Goal: Information Seeking & Learning: Learn about a topic

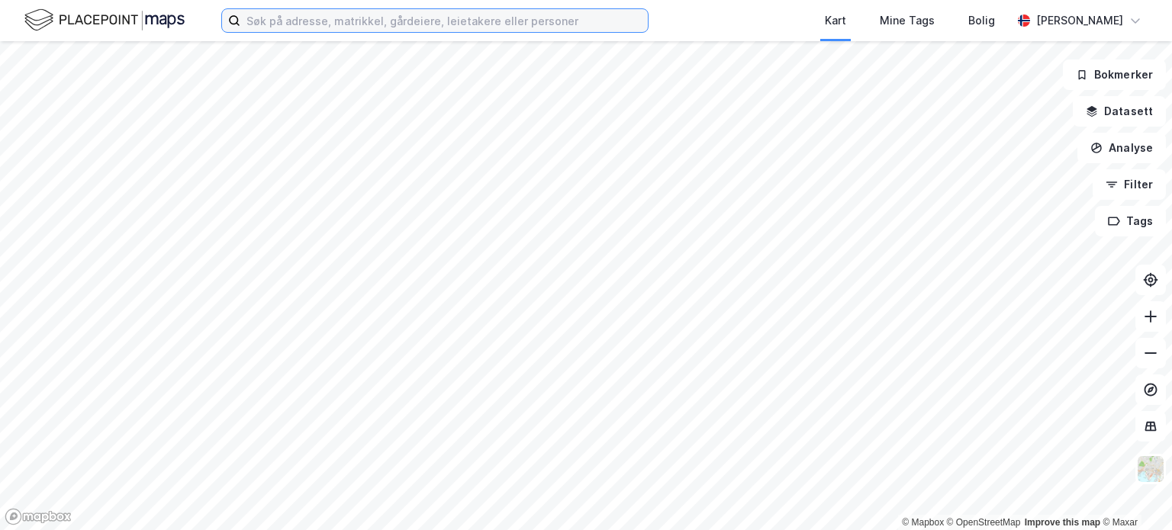
click at [330, 23] on input at bounding box center [443, 20] width 407 height 23
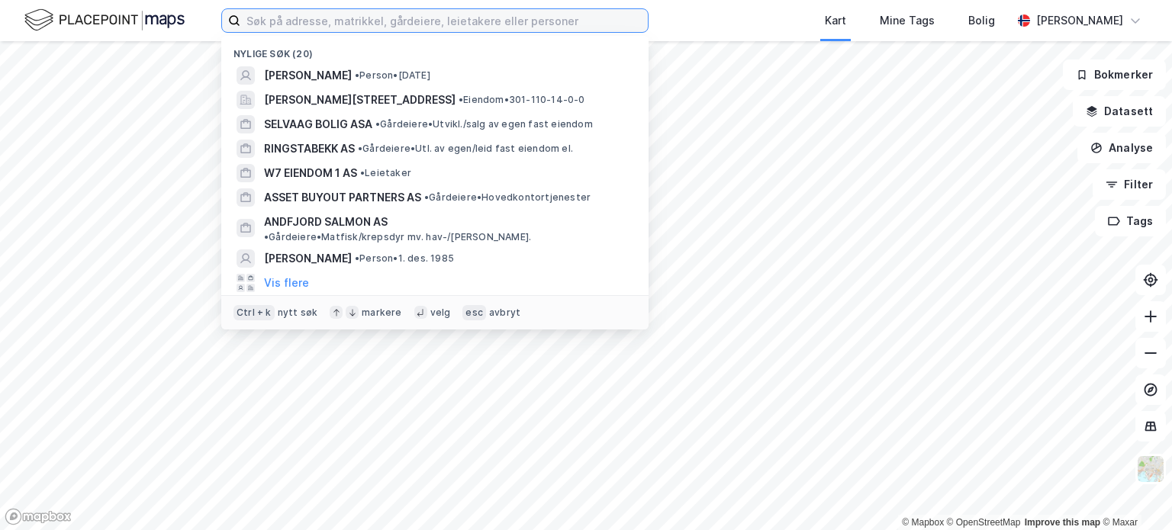
paste input "[STREET_ADDRESS]"
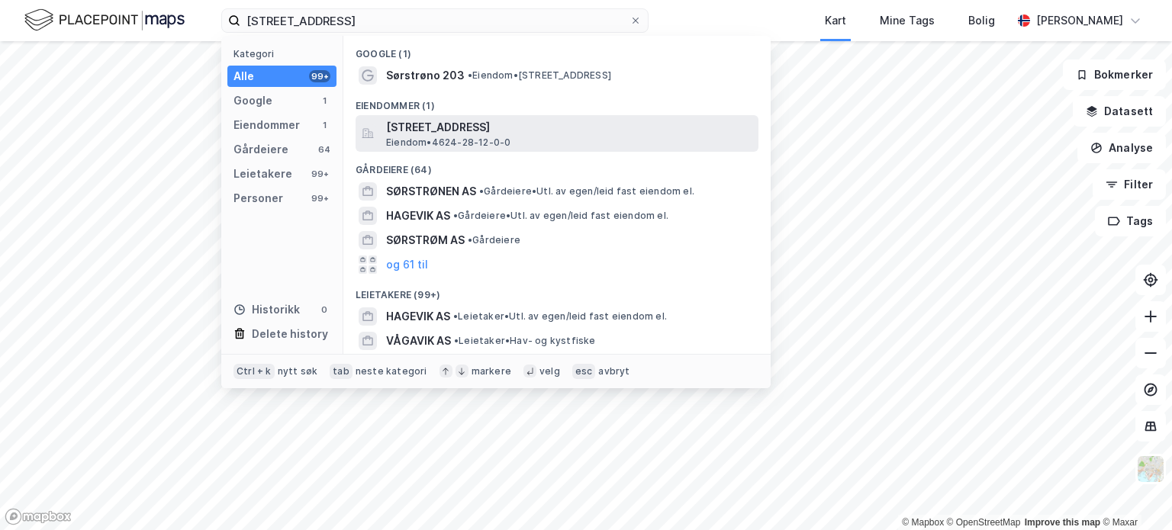
click at [443, 137] on span "Eiendom • 4624-28-12-0-0" at bounding box center [448, 143] width 124 height 12
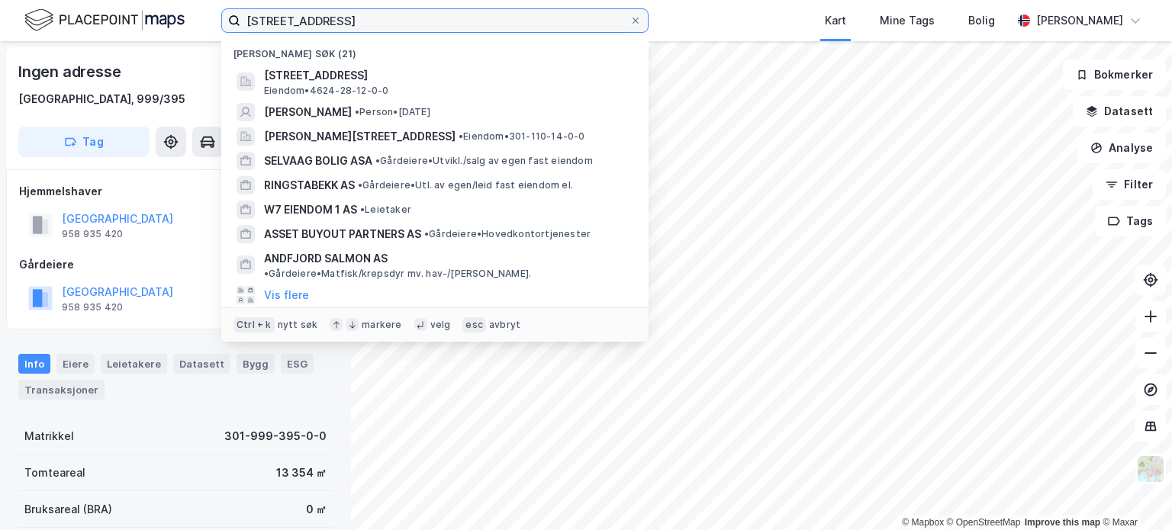
click at [515, 21] on input "Sørstrøno 203A, 5217 Hagavik" at bounding box center [434, 20] width 389 height 23
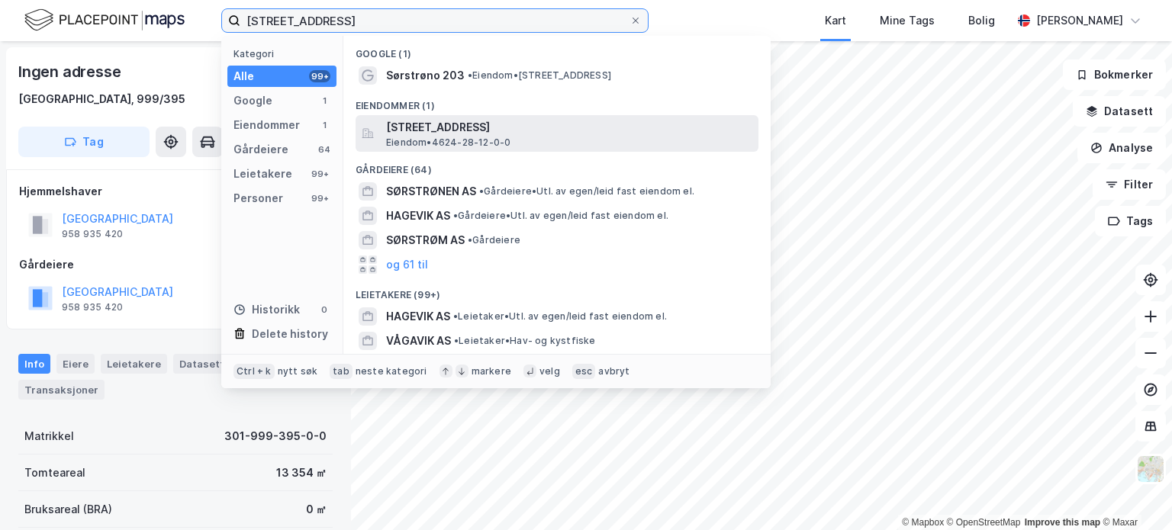
type input "Sørstrøno 203A, 5217 Hagavik"
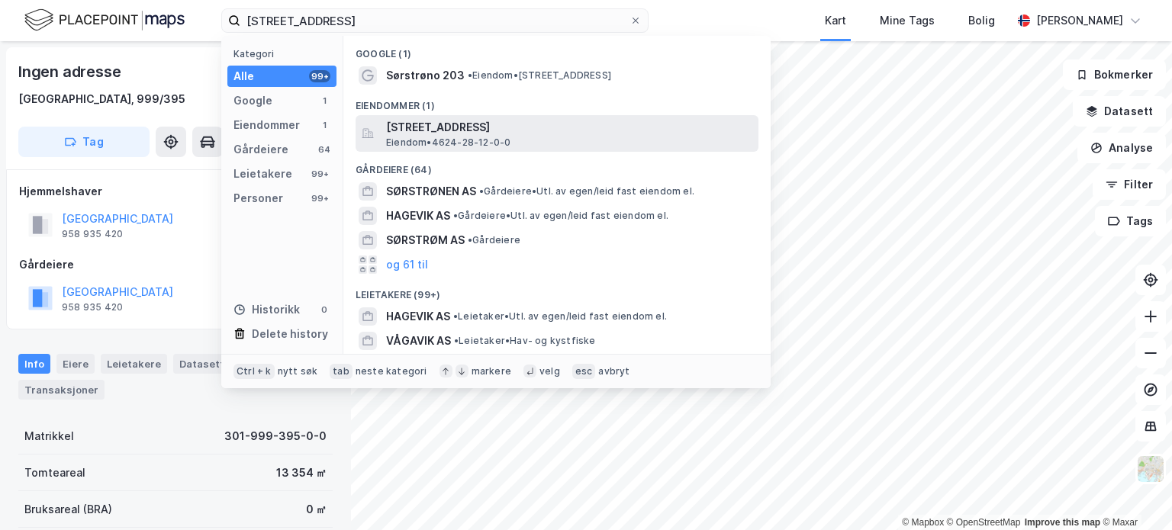
click at [427, 130] on span "Sørstrøno 203A, 5217, HAGAVIK, BJØRNAFJORDEN" at bounding box center [569, 127] width 366 height 18
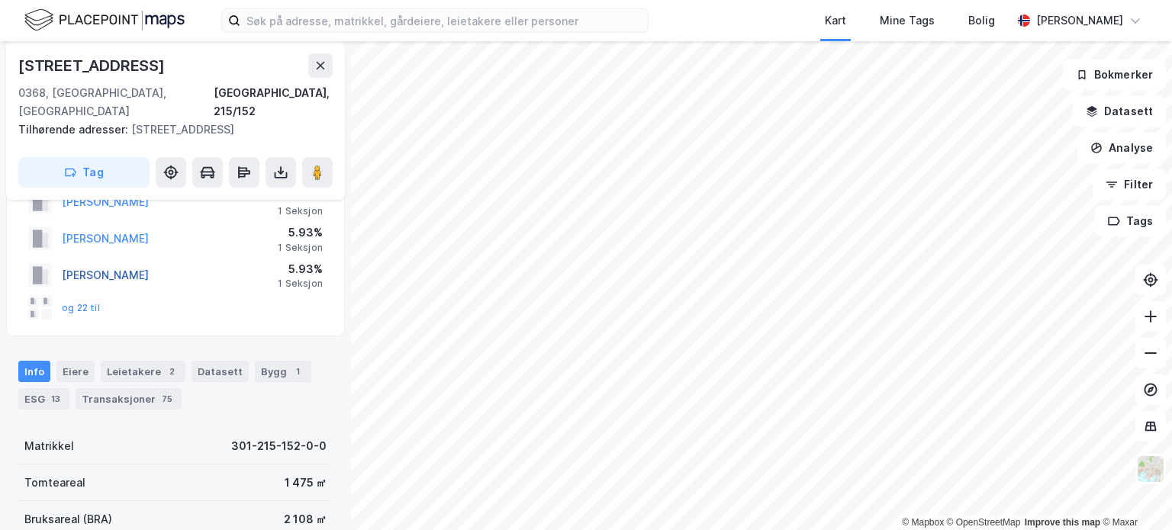
scroll to position [58, 0]
click at [119, 390] on div "Transaksjoner 75" at bounding box center [129, 400] width 106 height 21
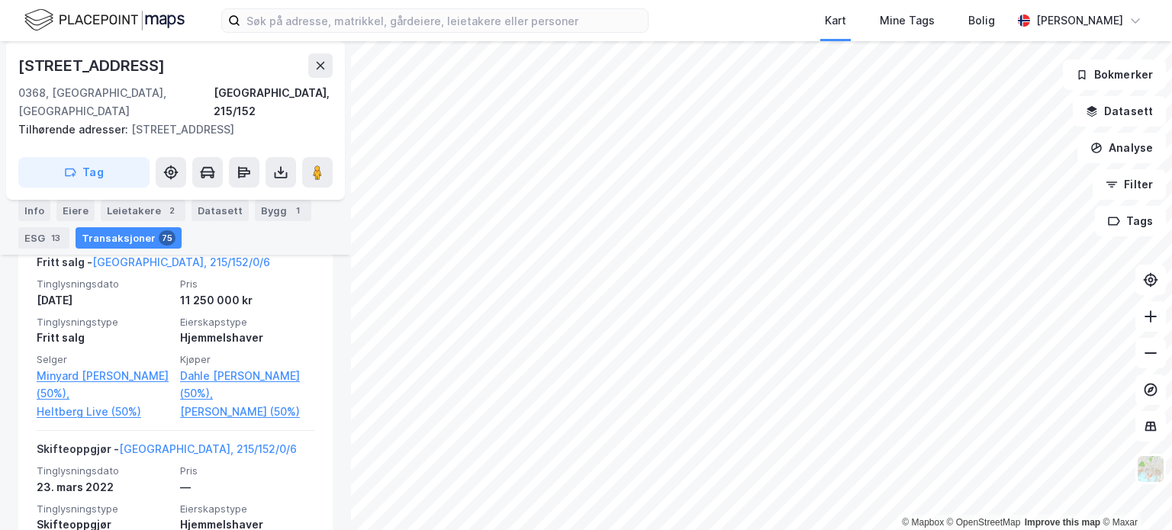
scroll to position [1164, 0]
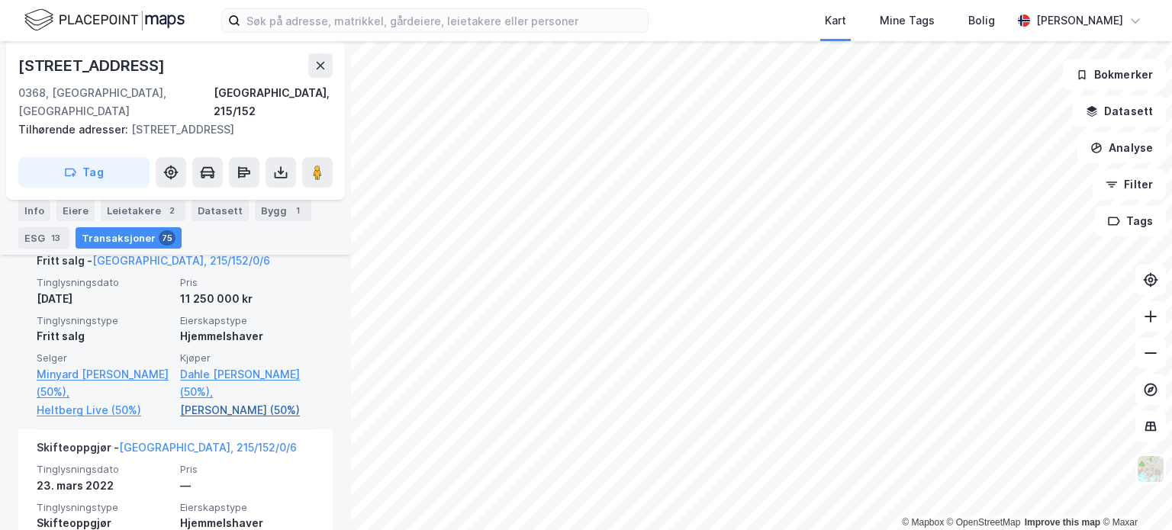
click at [228, 407] on link "[PERSON_NAME] (50%)" at bounding box center [247, 410] width 134 height 18
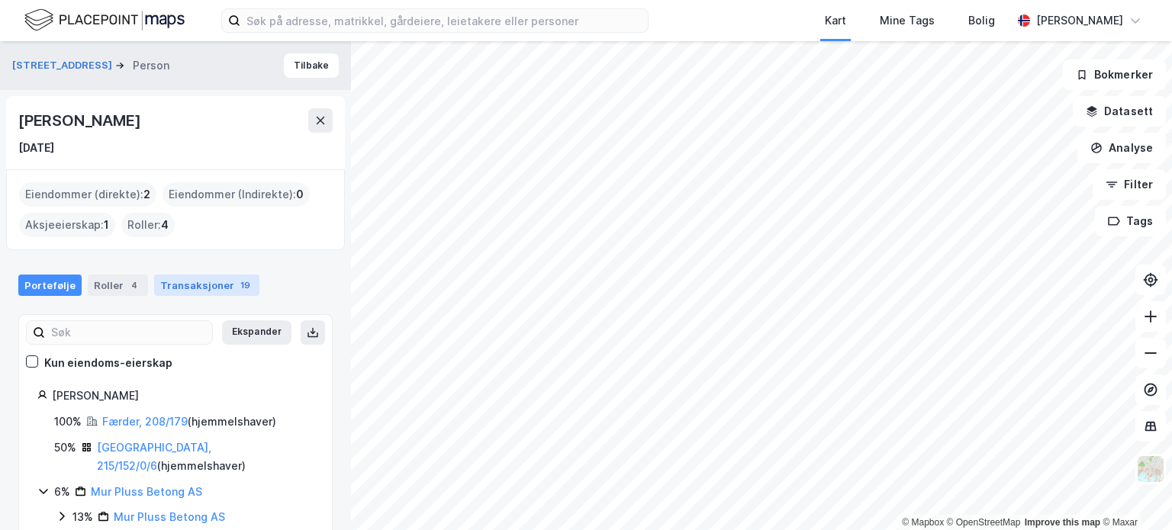
click at [208, 295] on div "Transaksjoner 19" at bounding box center [206, 285] width 105 height 21
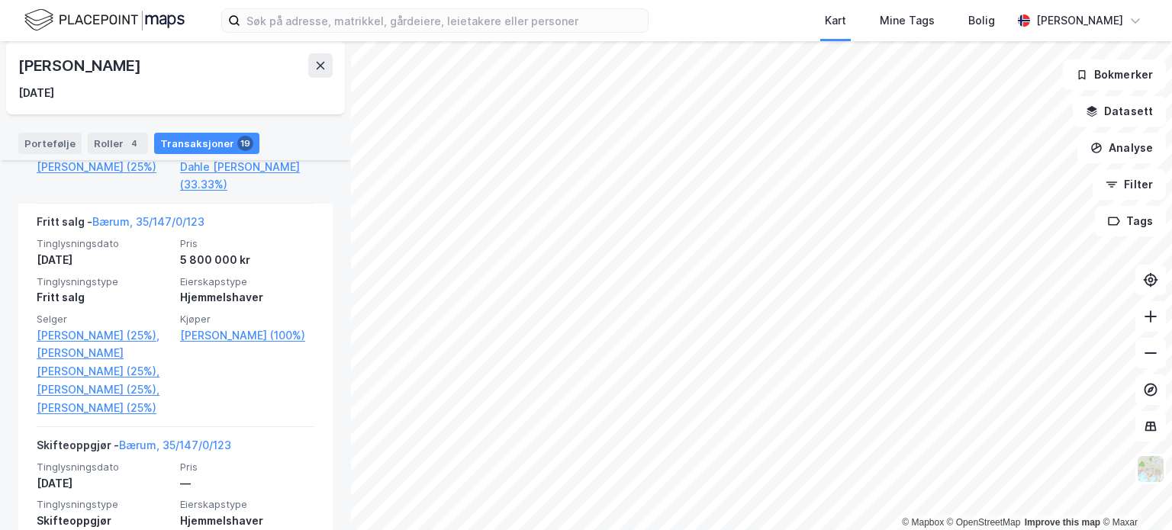
scroll to position [1006, 0]
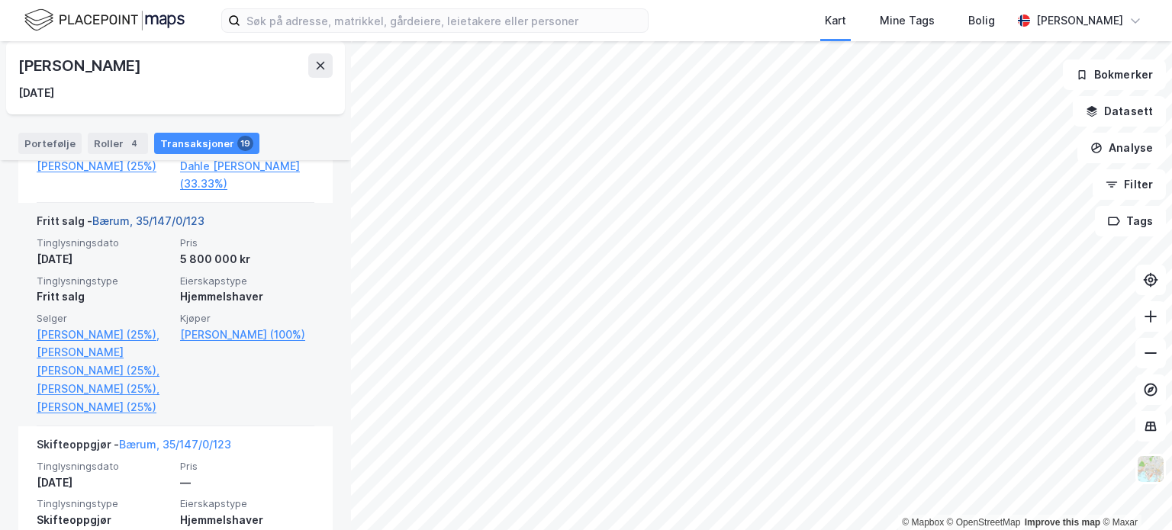
click at [177, 227] on link "Bærum, 35/147/0/123" at bounding box center [148, 220] width 112 height 13
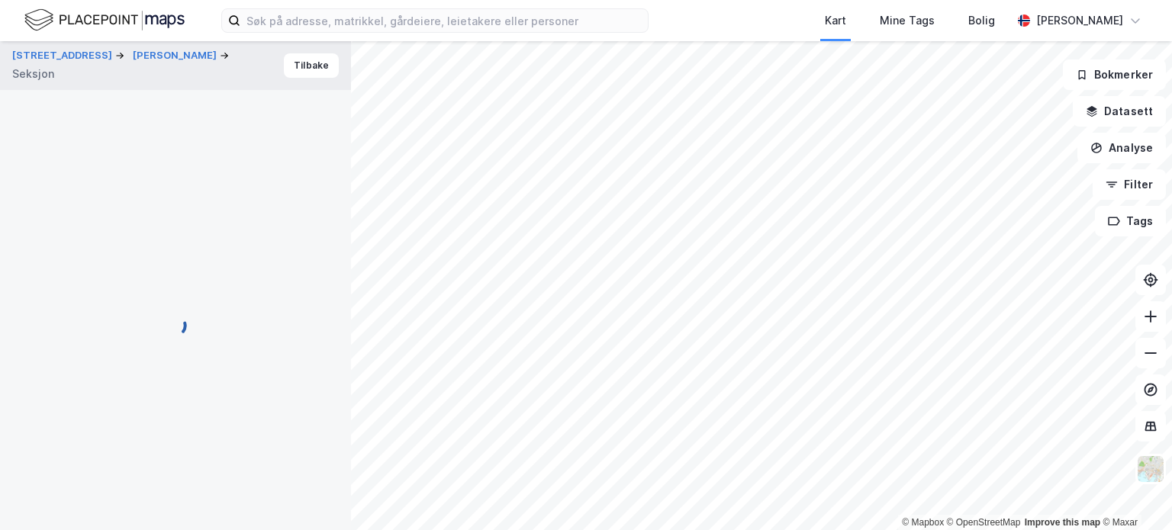
scroll to position [256, 0]
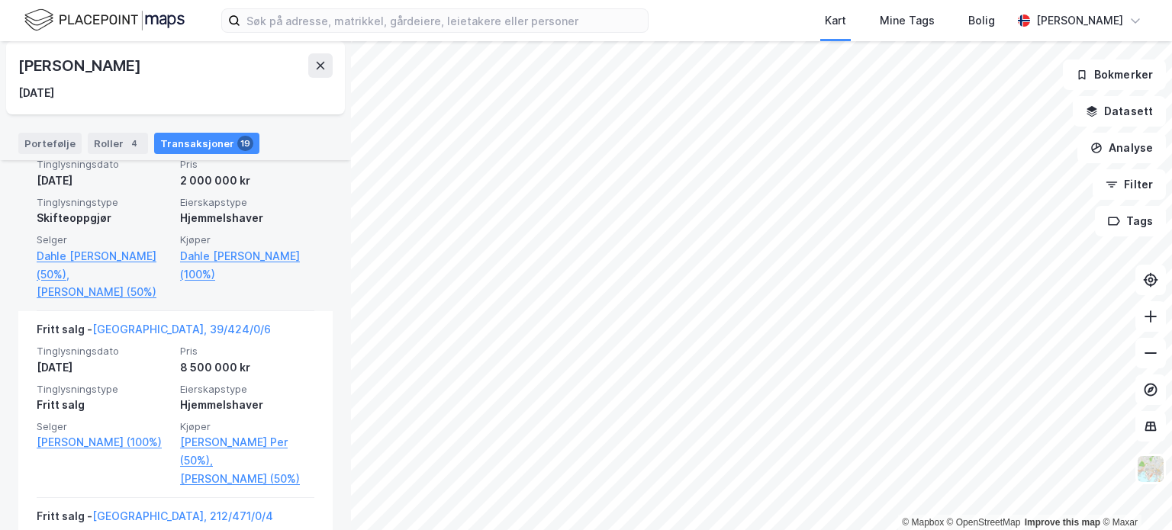
scroll to position [1590, 0]
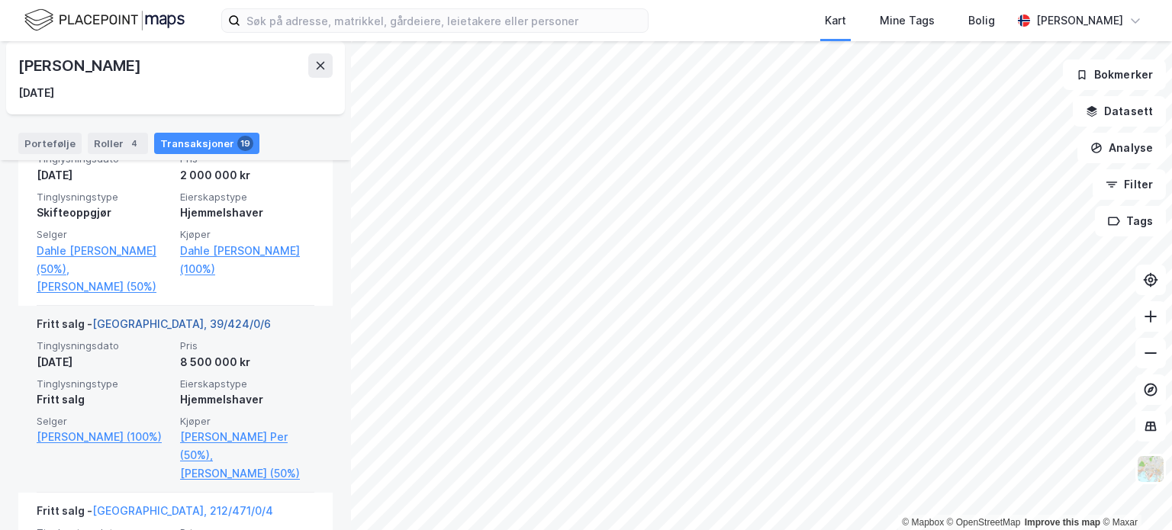
click at [150, 330] on link "[GEOGRAPHIC_DATA], 39/424/0/6" at bounding box center [181, 323] width 179 height 13
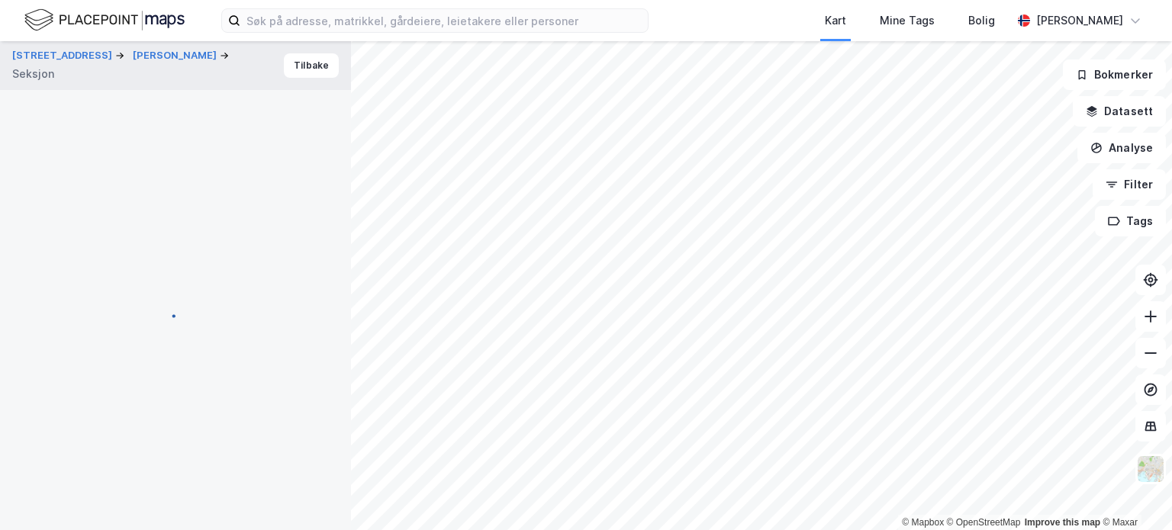
scroll to position [219, 0]
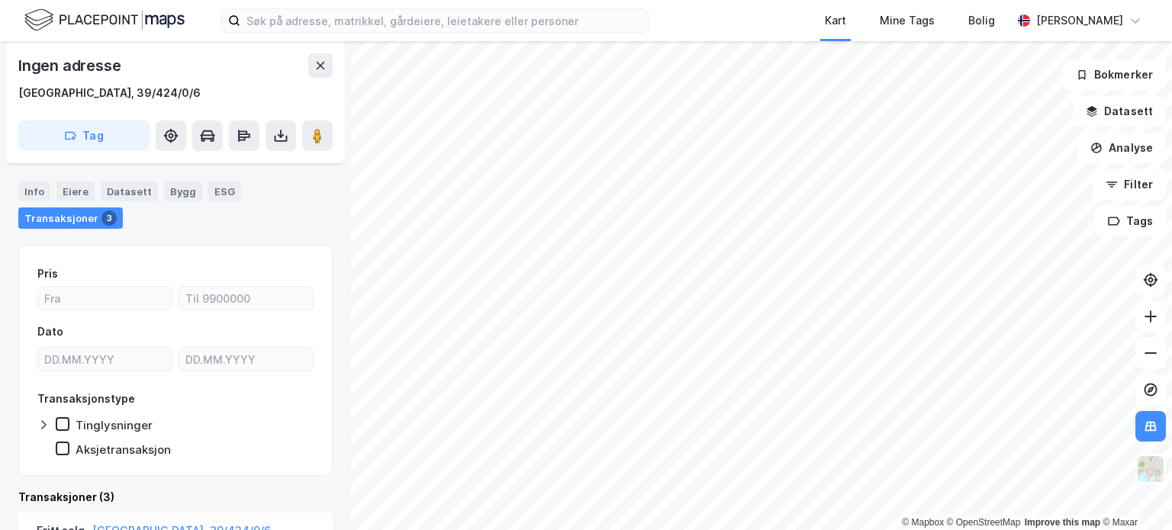
click at [791, 530] on html "Kart Mine Tags [PERSON_NAME] © Mapbox © OpenStreetMap Improve this map © [PERSO…" at bounding box center [586, 265] width 1172 height 530
click at [726, 530] on html "Kart Mine Tags [PERSON_NAME] © Mapbox © OpenStreetMap Improve this map © [PERSO…" at bounding box center [586, 265] width 1172 height 530
click at [940, 0] on html "Kart Mine Tags [PERSON_NAME] © Mapbox © OpenStreetMap Improve this map © [PERSO…" at bounding box center [586, 265] width 1172 height 530
click at [784, 0] on html "Kart Mine Tags [PERSON_NAME] © Mapbox © OpenStreetMap Improve this map © [PERSO…" at bounding box center [586, 265] width 1172 height 530
click at [349, 129] on div "© Mapbox © OpenStreetMap Improve this map © Maxar [STREET_ADDRESS] [PERSON_NAME…" at bounding box center [586, 285] width 1172 height 489
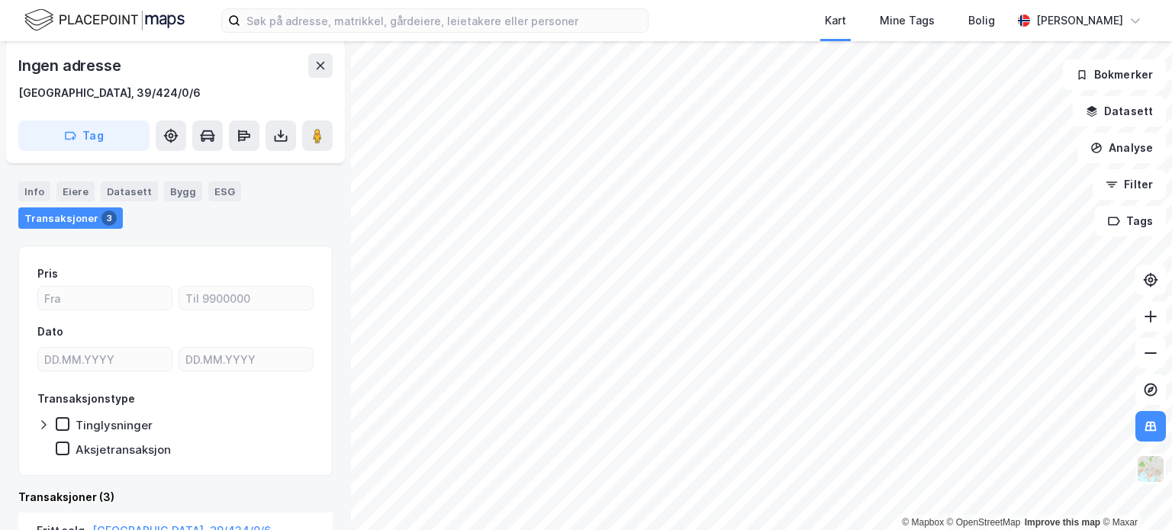
click at [327, 329] on div "© Mapbox © OpenStreetMap Improve this map © Maxar [STREET_ADDRESS] [PERSON_NAME…" at bounding box center [586, 285] width 1172 height 489
click at [299, 314] on div "© Mapbox © OpenStreetMap Improve this map © Maxar [STREET_ADDRESS] [PERSON_NAME…" at bounding box center [586, 285] width 1172 height 489
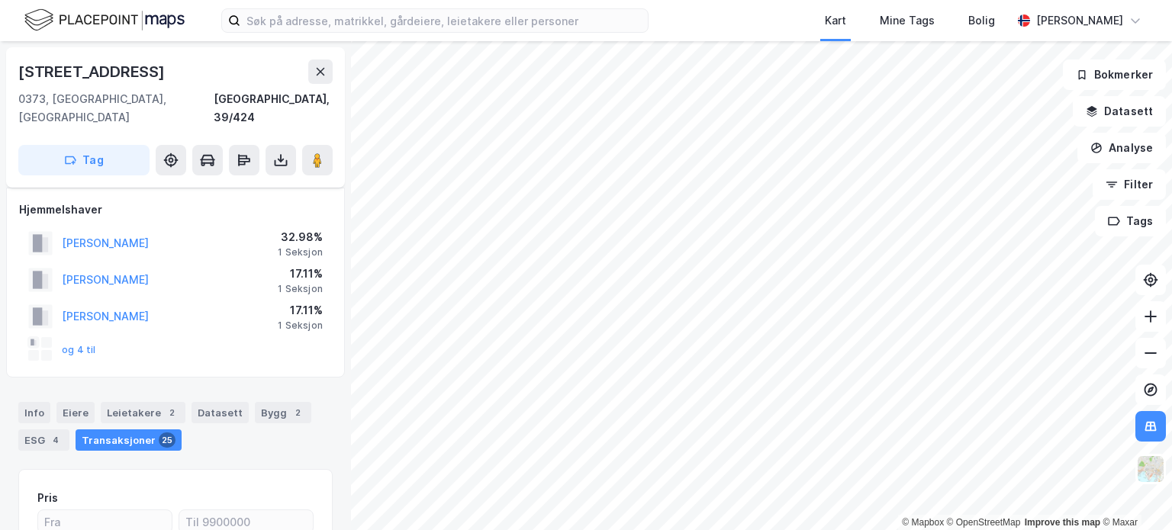
scroll to position [9, 0]
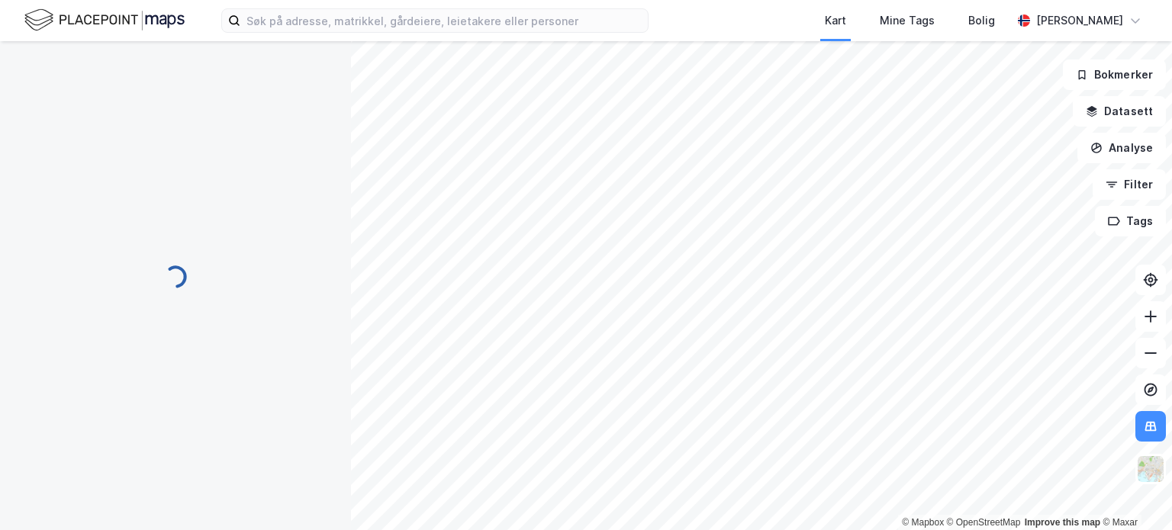
scroll to position [9, 0]
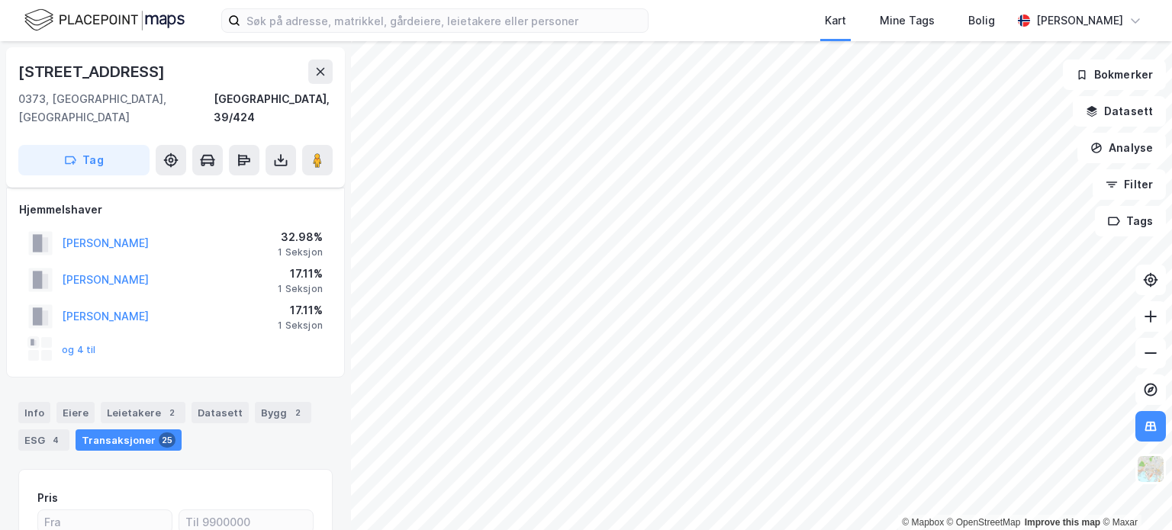
scroll to position [9, 0]
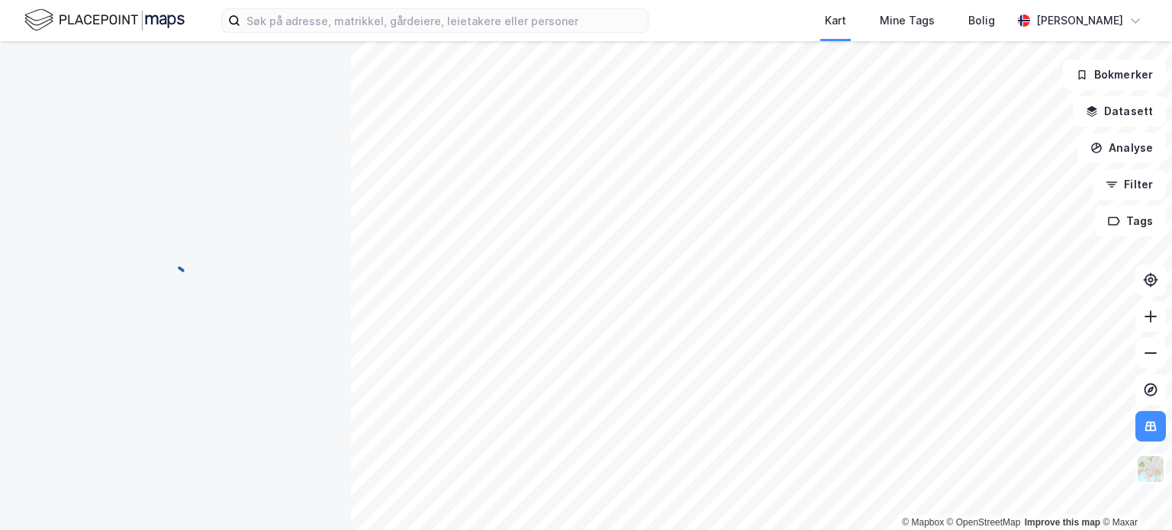
scroll to position [9, 0]
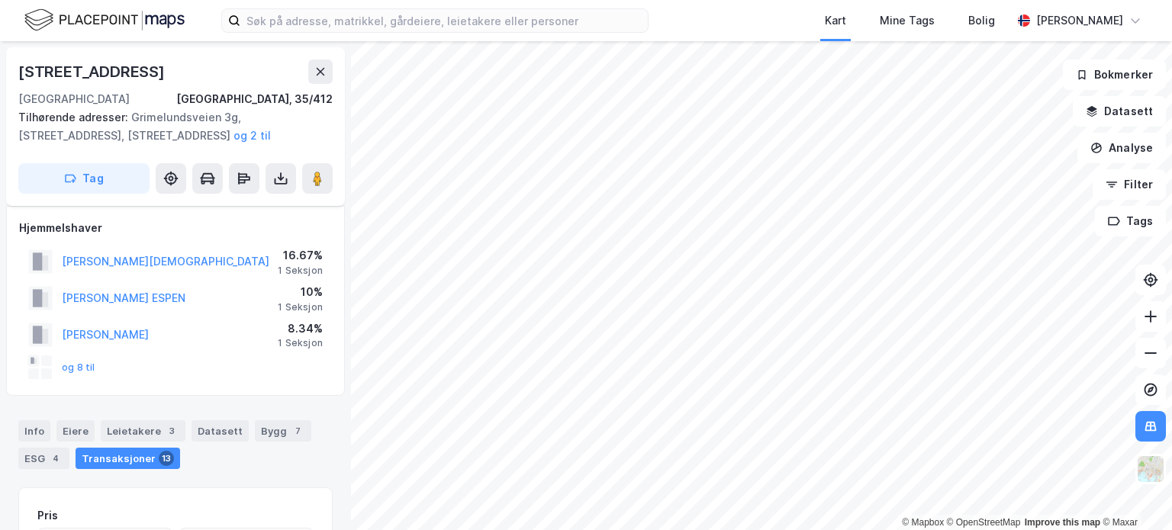
scroll to position [9, 0]
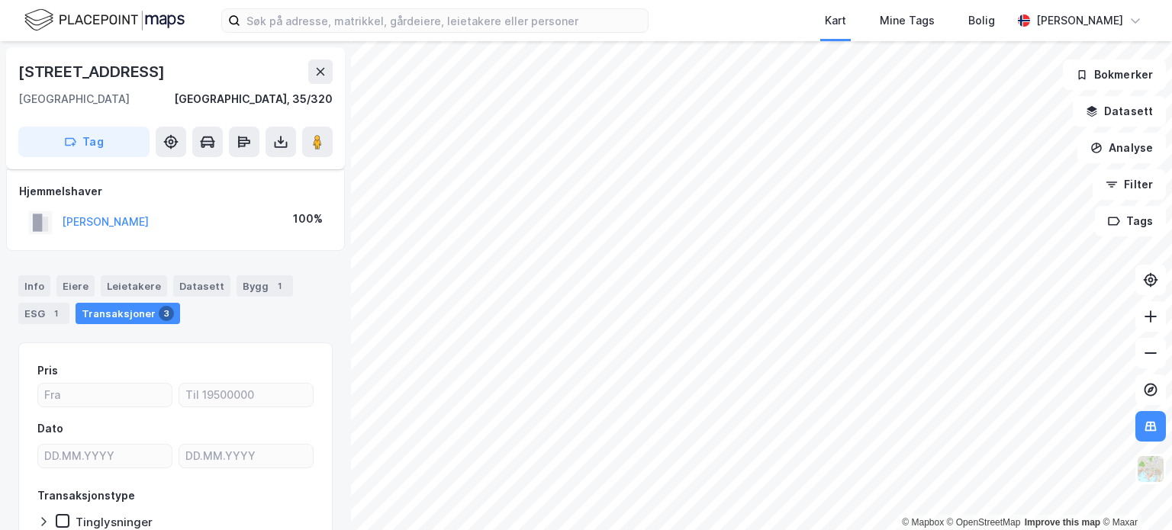
scroll to position [9, 0]
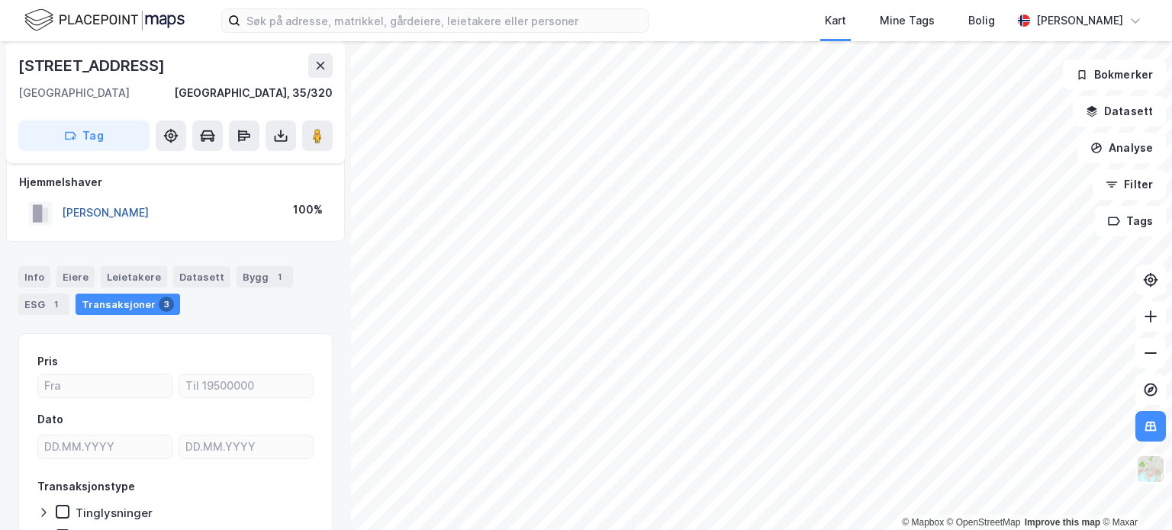
click at [0, 0] on button "[PERSON_NAME]" at bounding box center [0, 0] width 0 height 0
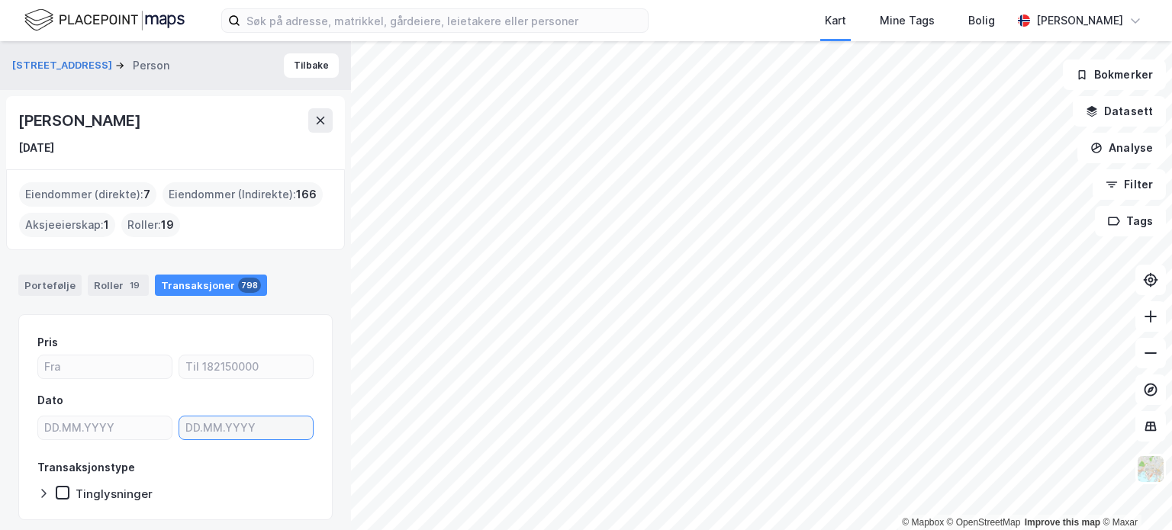
type input "DD.MM.YYYY"
click at [253, 429] on input "DD.MM.YYYY" at bounding box center [246, 428] width 134 height 23
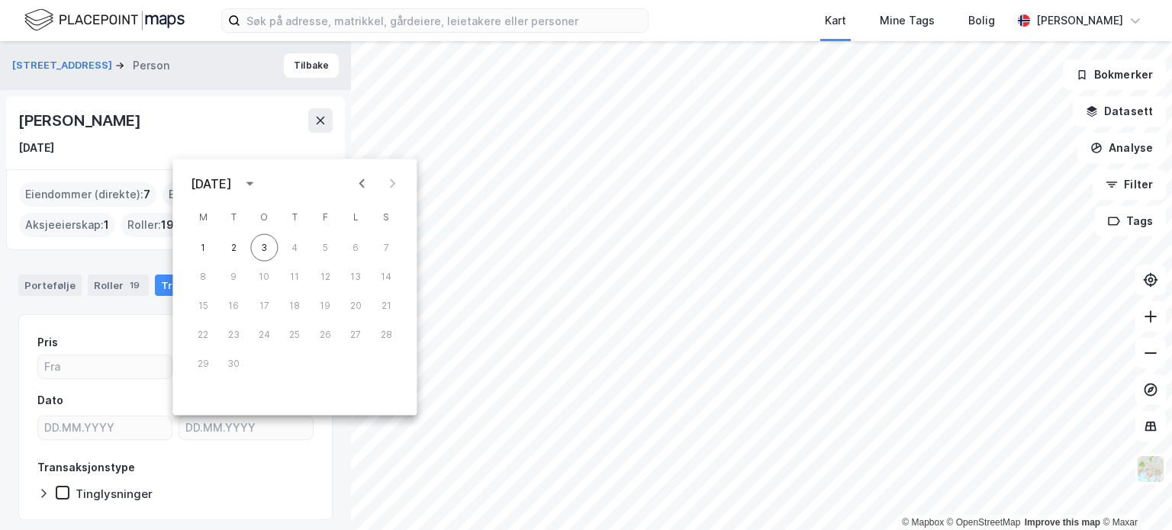
click at [232, 180] on div "[DATE]" at bounding box center [211, 184] width 41 height 18
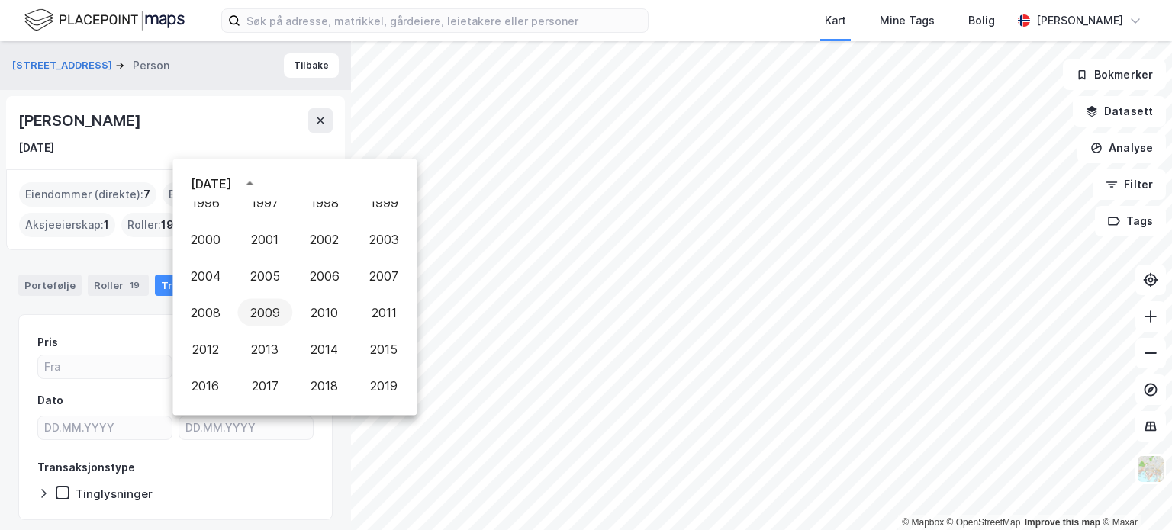
scroll to position [897, 0]
click at [390, 276] on button "2007" at bounding box center [383, 275] width 55 height 27
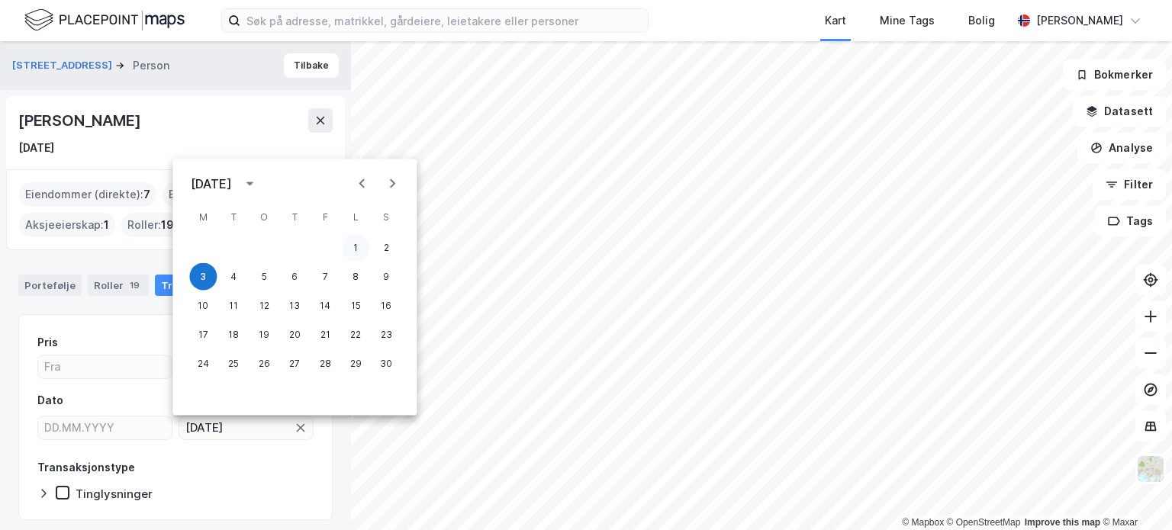
click at [359, 250] on button "1" at bounding box center [355, 247] width 27 height 27
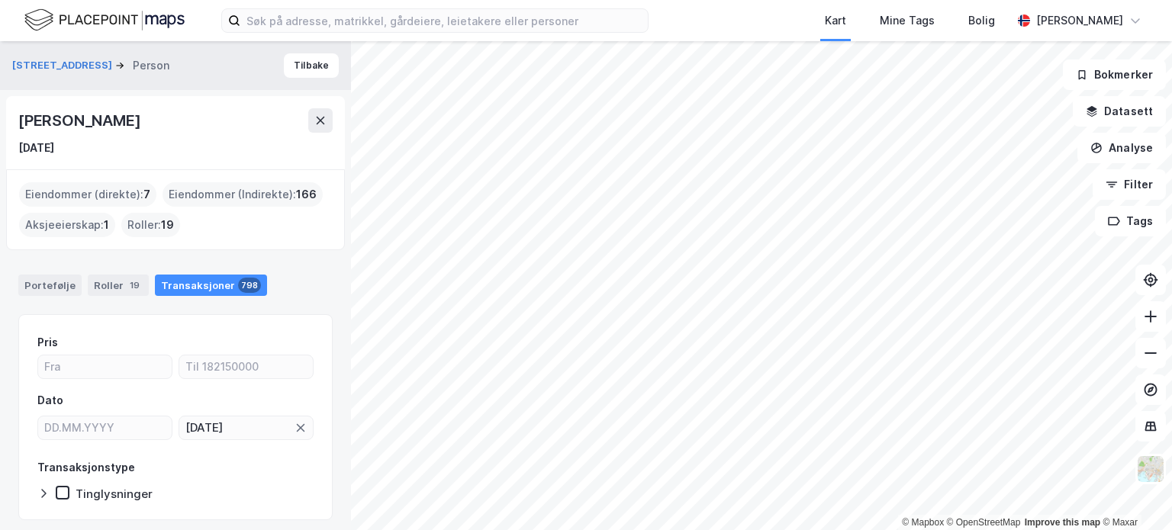
type input "[DATE]"
click at [339, 320] on div "[STREET_ADDRESS] Person Tilbake [PERSON_NAME] [DATE] Eiendommer (direkte) : 7 E…" at bounding box center [175, 285] width 351 height 489
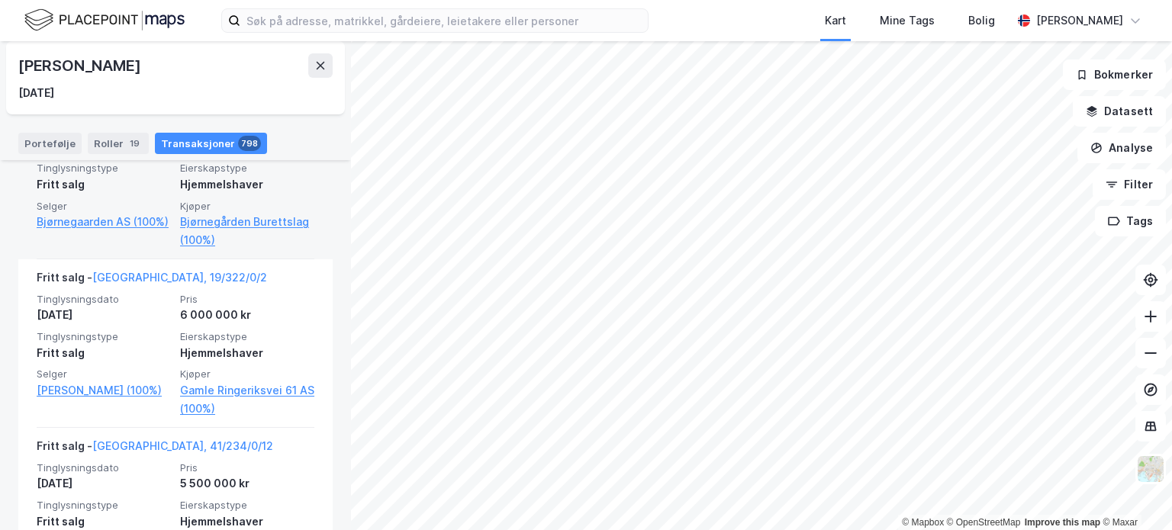
scroll to position [7710, 0]
click at [294, 193] on div "Hjemmelshaver" at bounding box center [247, 184] width 134 height 18
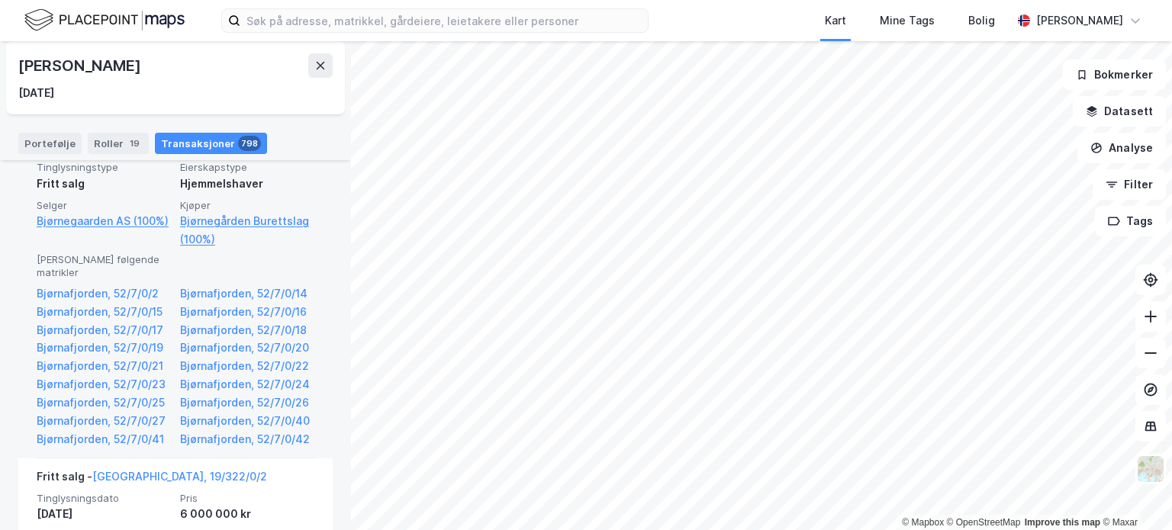
click at [294, 193] on div "Hjemmelshaver" at bounding box center [247, 184] width 134 height 18
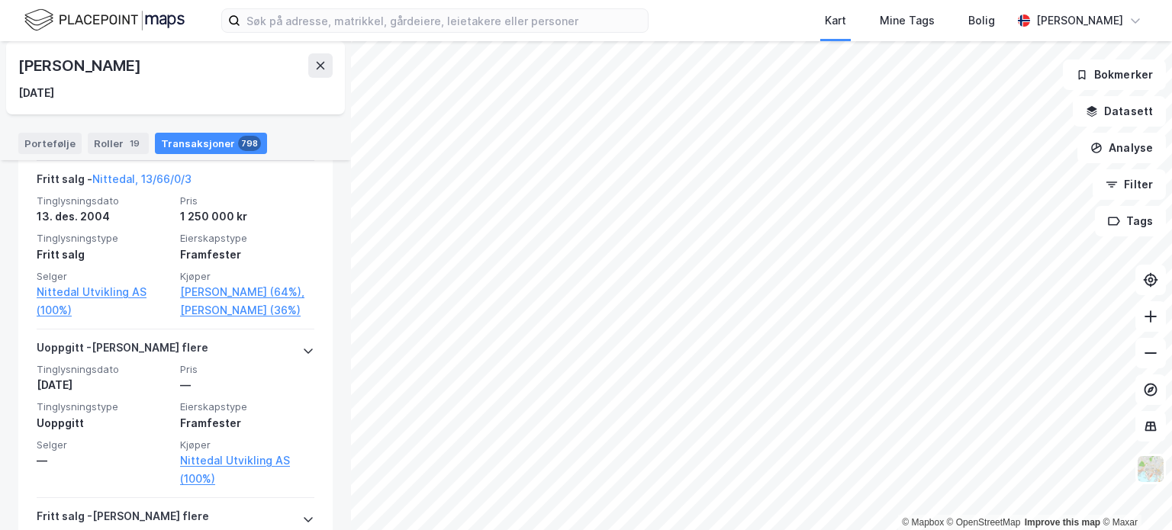
scroll to position [12600, 0]
drag, startPoint x: 331, startPoint y: 304, endPoint x: 337, endPoint y: 341, distance: 37.1
click at [337, 341] on div "[STREET_ADDRESS] Person Tilbake [PERSON_NAME] [DATE] Eiendommer (direkte) : 7 E…" at bounding box center [175, 285] width 351 height 489
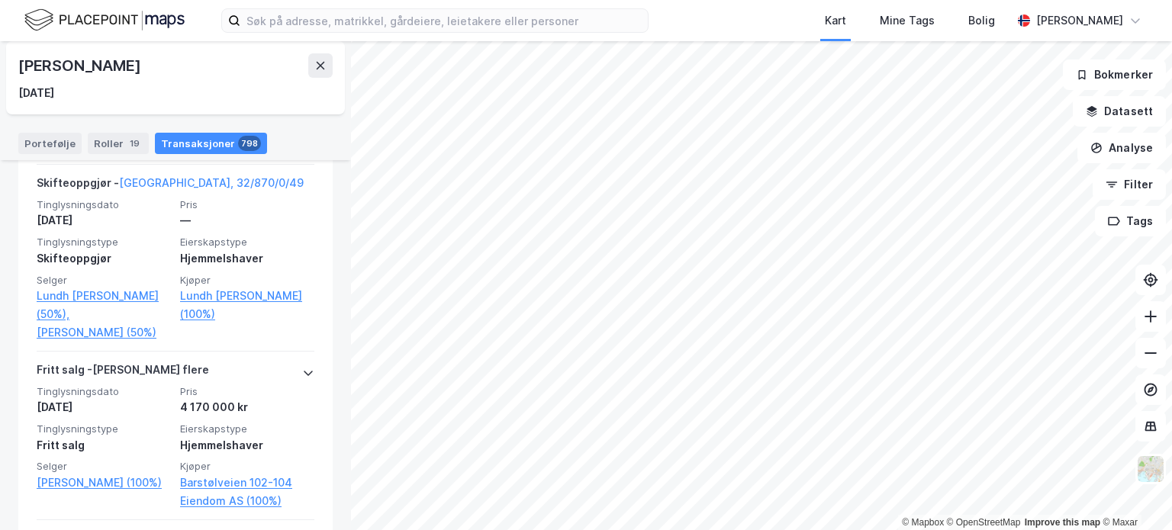
scroll to position [14641, 0]
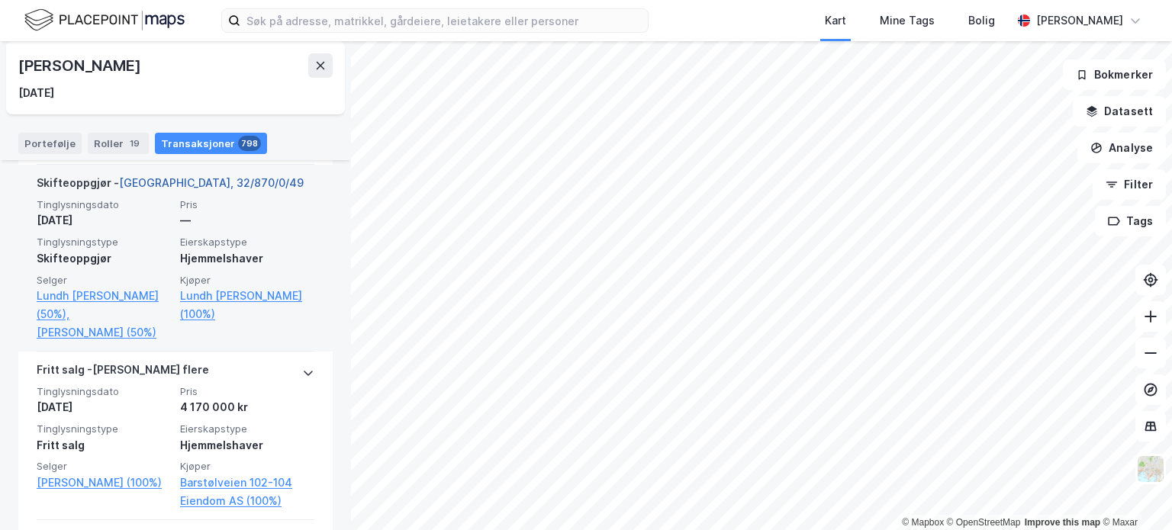
click at [203, 184] on link "[GEOGRAPHIC_DATA], 32/870/0/49" at bounding box center [211, 182] width 185 height 13
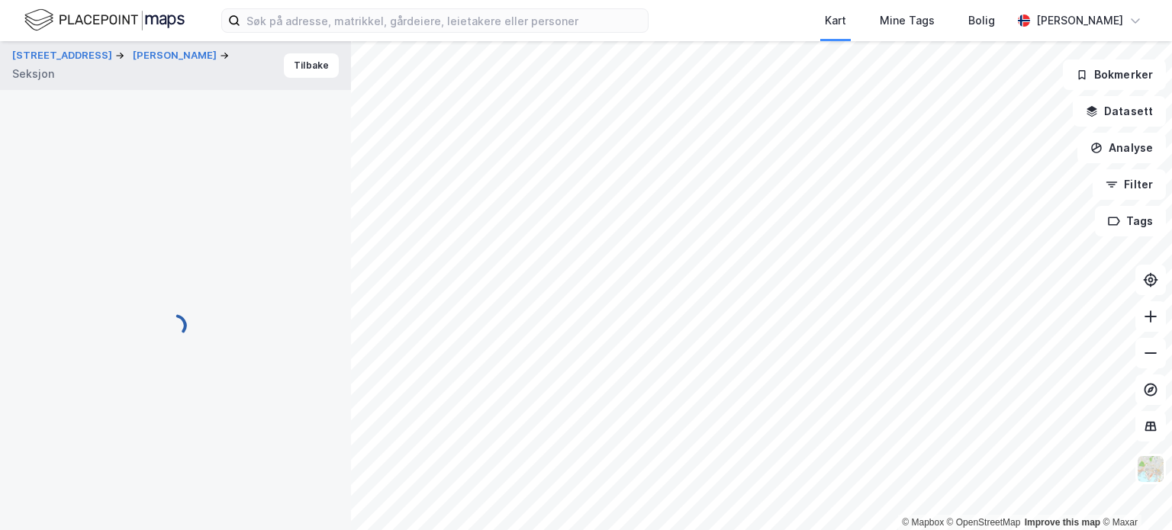
scroll to position [9, 0]
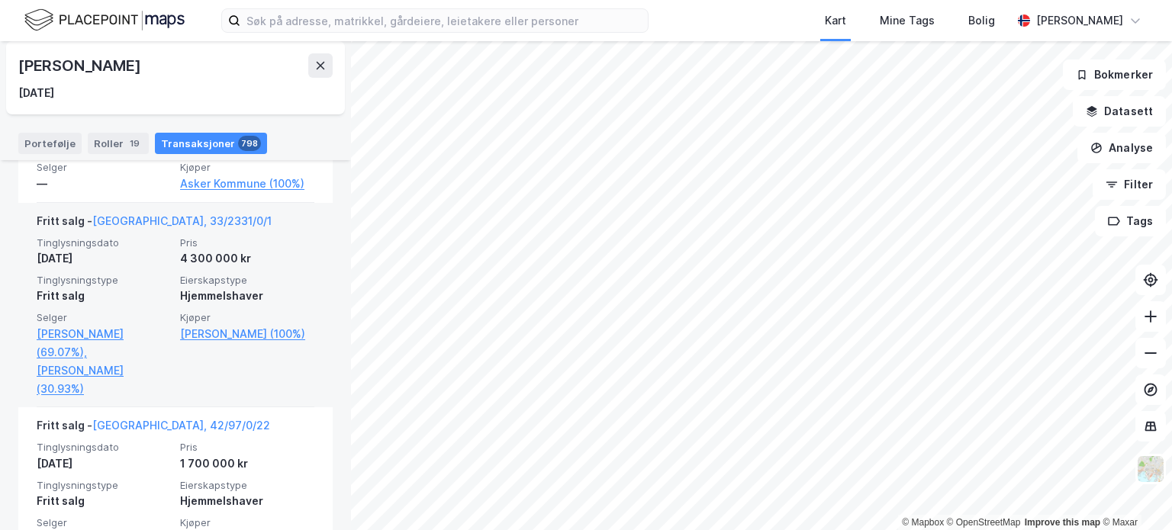
scroll to position [16012, 0]
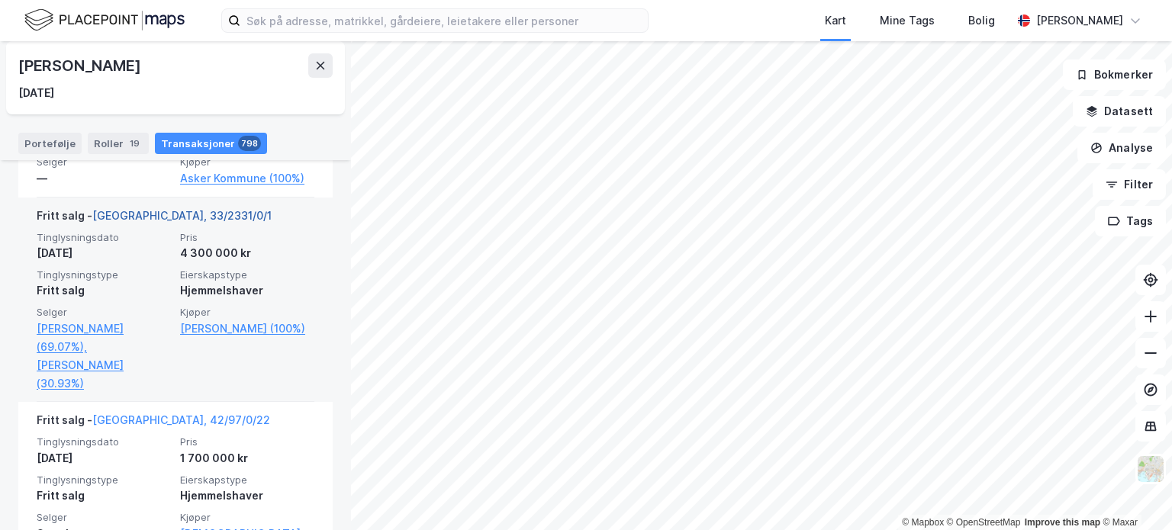
click at [126, 209] on link "[GEOGRAPHIC_DATA], 33/2331/0/1" at bounding box center [181, 215] width 179 height 13
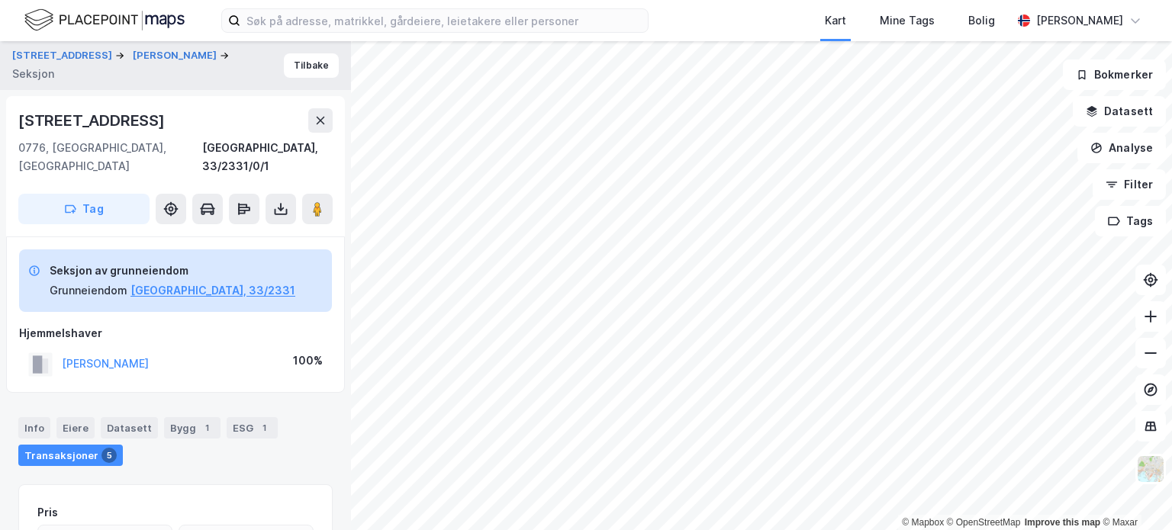
click at [76, 130] on div "[STREET_ADDRESS]" at bounding box center [93, 120] width 150 height 24
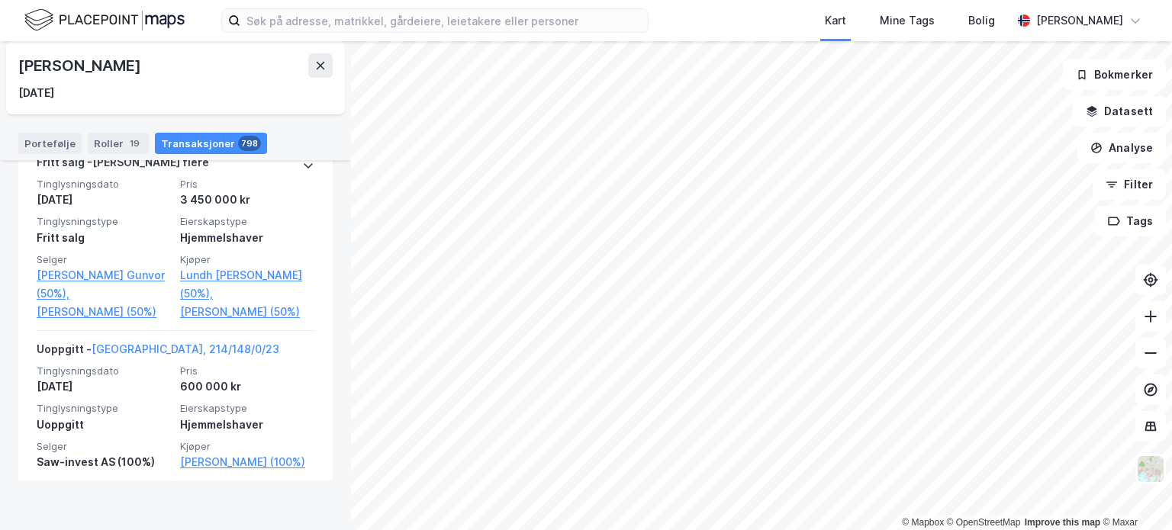
scroll to position [16612, 0]
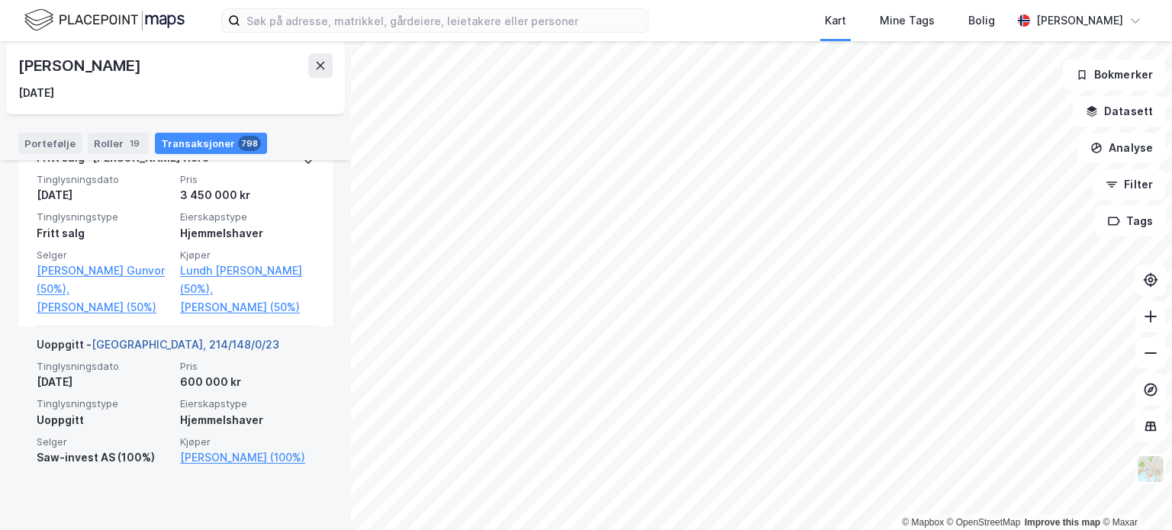
click at [160, 351] on link "[GEOGRAPHIC_DATA], 214/148/0/23" at bounding box center [186, 344] width 188 height 13
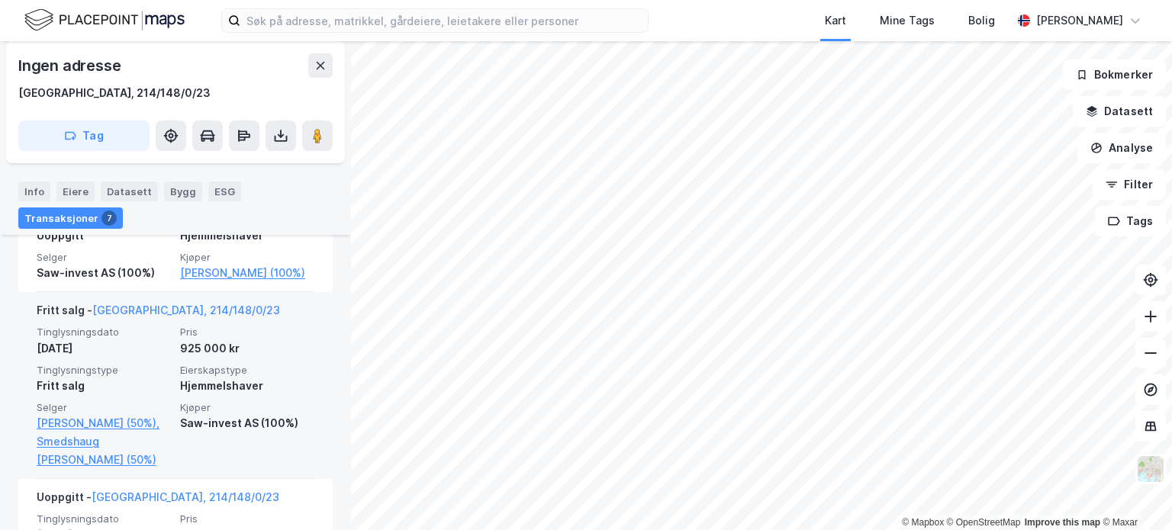
scroll to position [1315, 0]
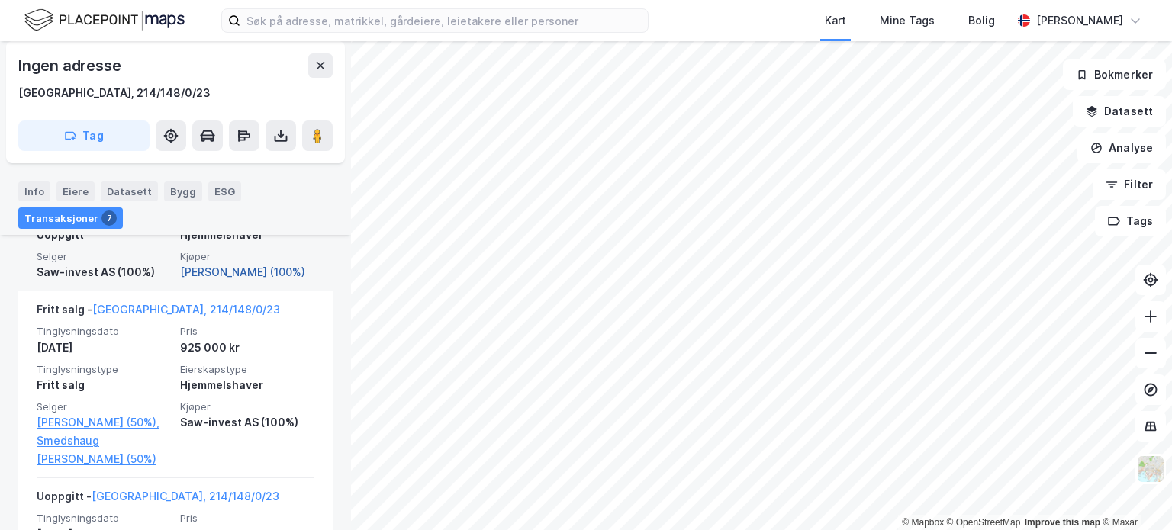
click at [211, 282] on link "[PERSON_NAME] (100%)" at bounding box center [247, 272] width 134 height 18
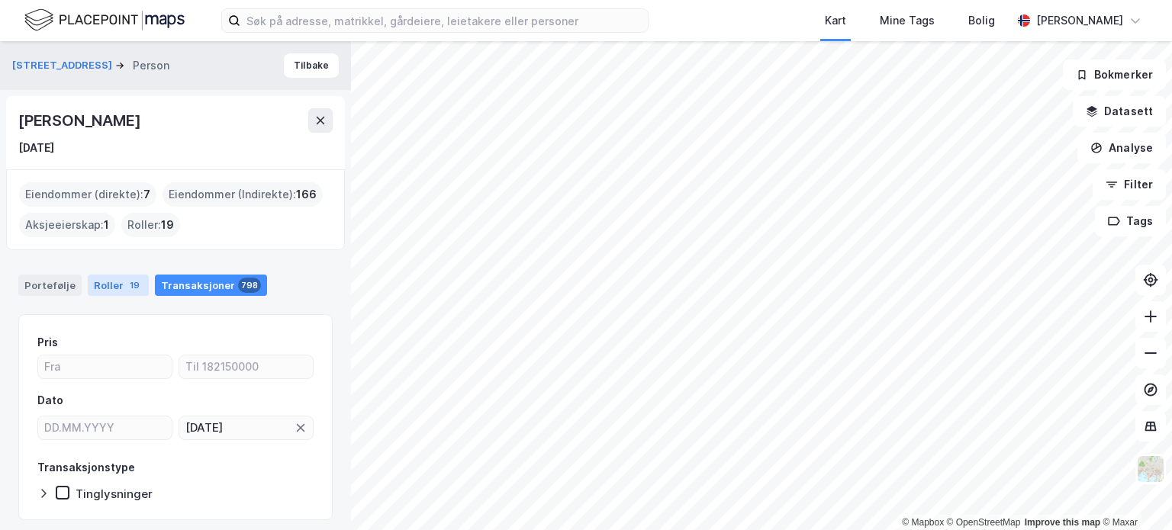
click at [127, 288] on div "19" at bounding box center [135, 285] width 16 height 15
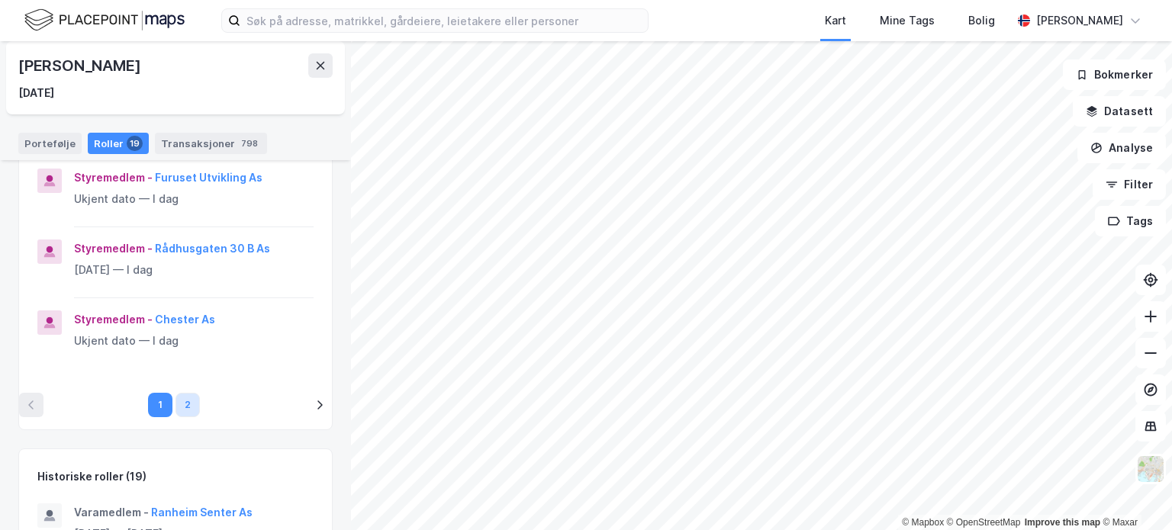
click at [176, 411] on button "2" at bounding box center [187, 405] width 24 height 24
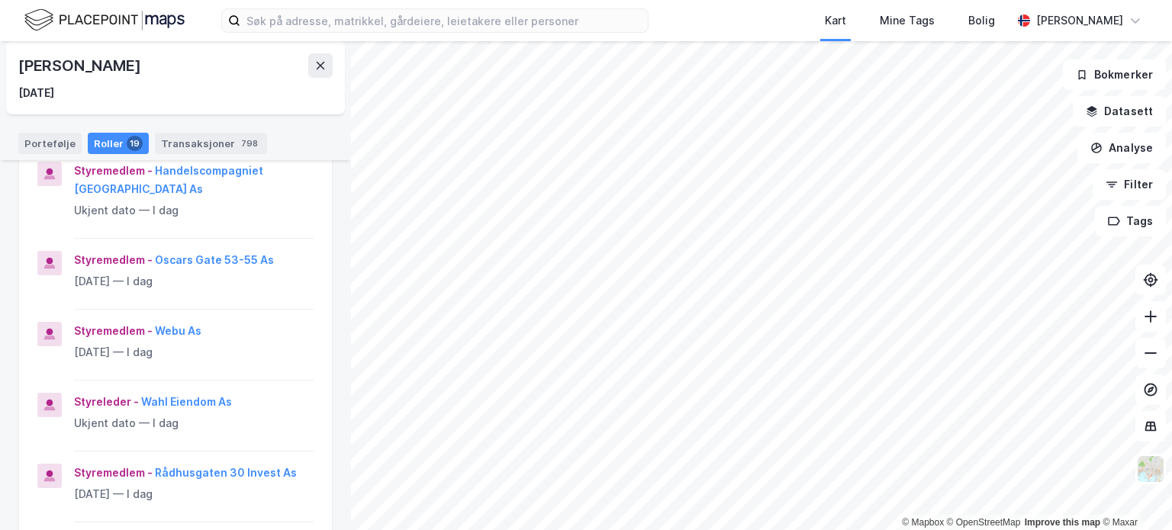
scroll to position [420, 0]
click at [0, 0] on button "Wahl Eiendom As" at bounding box center [0, 0] width 0 height 0
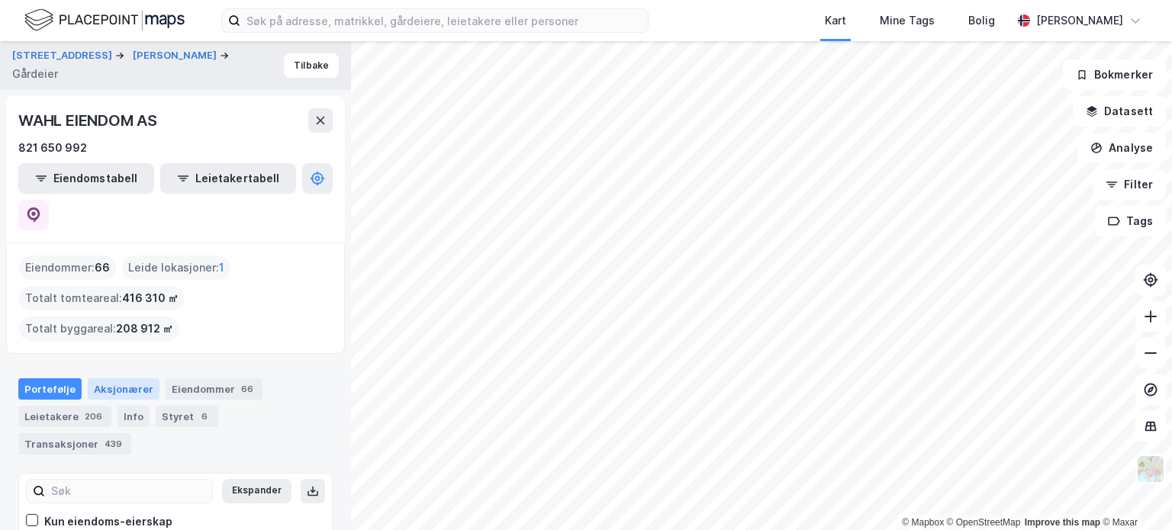
click at [123, 378] on div "Aksjonærer" at bounding box center [124, 388] width 72 height 21
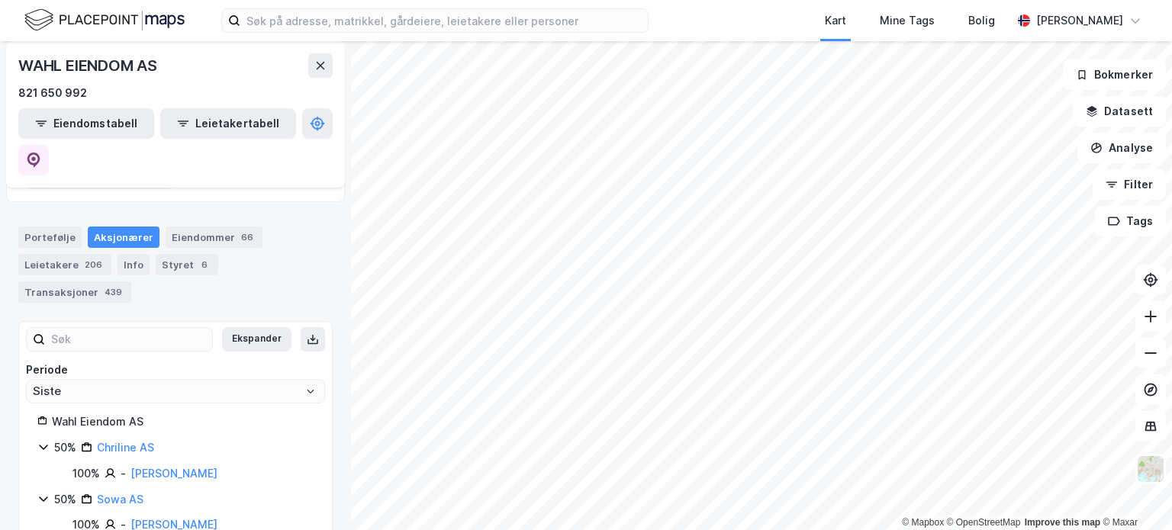
scroll to position [151, 0]
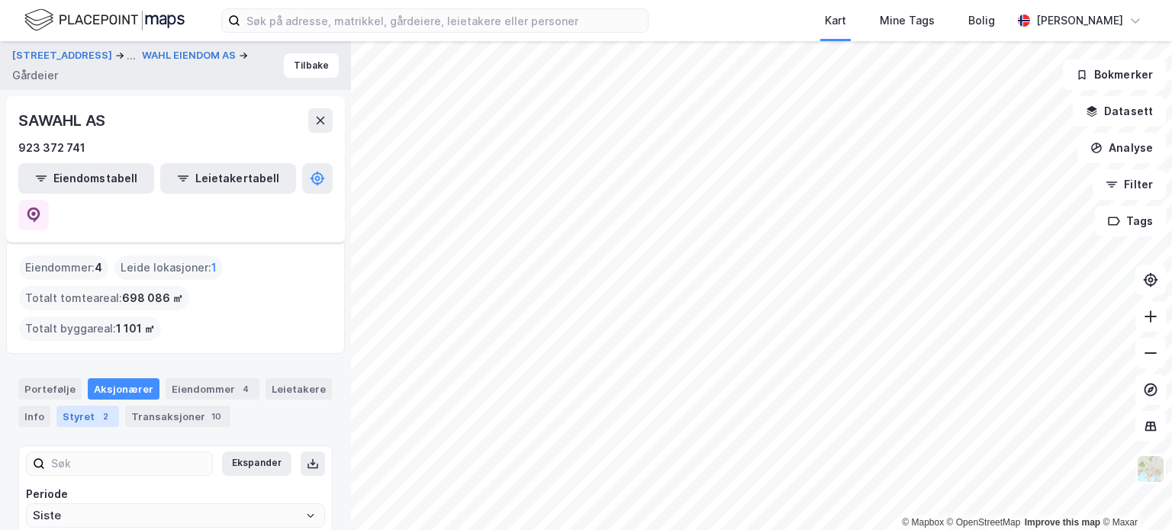
click at [89, 406] on div "Styret 2" at bounding box center [87, 416] width 63 height 21
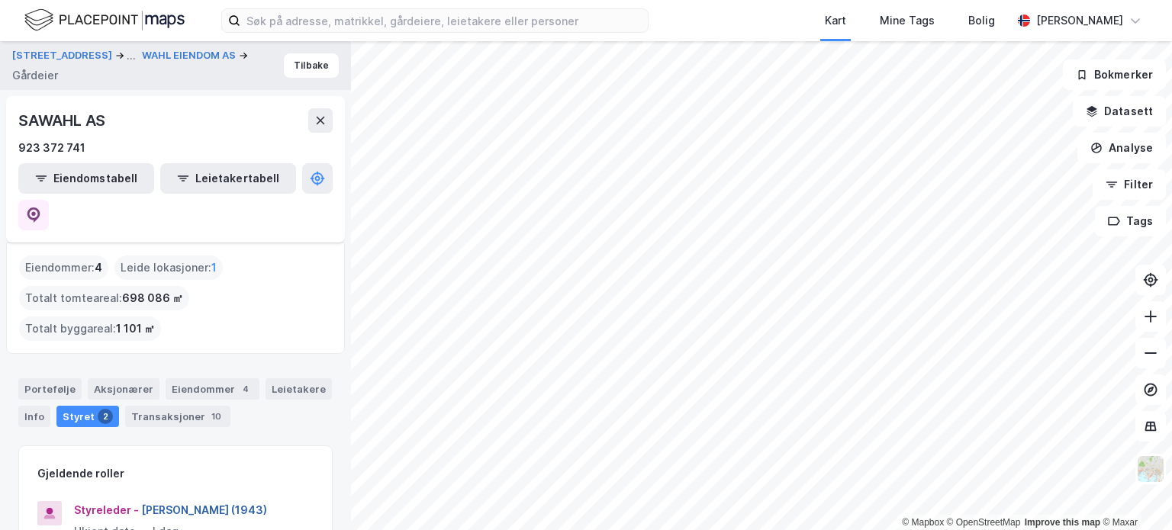
click at [0, 0] on button "[PERSON_NAME] (1943)" at bounding box center [0, 0] width 0 height 0
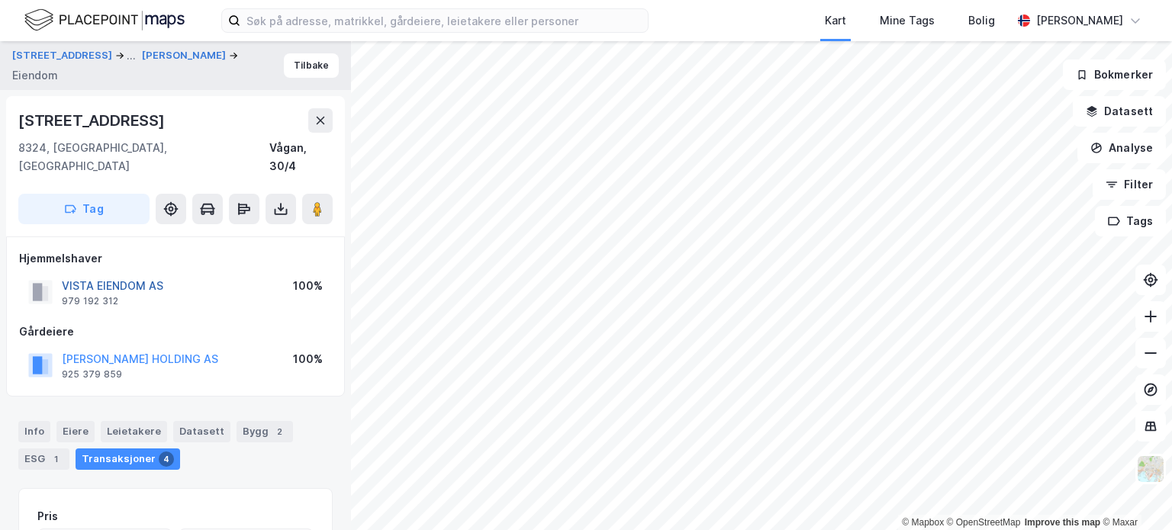
drag, startPoint x: 119, startPoint y: 259, endPoint x: 126, endPoint y: 269, distance: 12.1
click at [126, 277] on div "VISTA EIENDOM AS" at bounding box center [112, 286] width 101 height 18
click at [0, 0] on button "VISTA EIENDOM AS" at bounding box center [0, 0] width 0 height 0
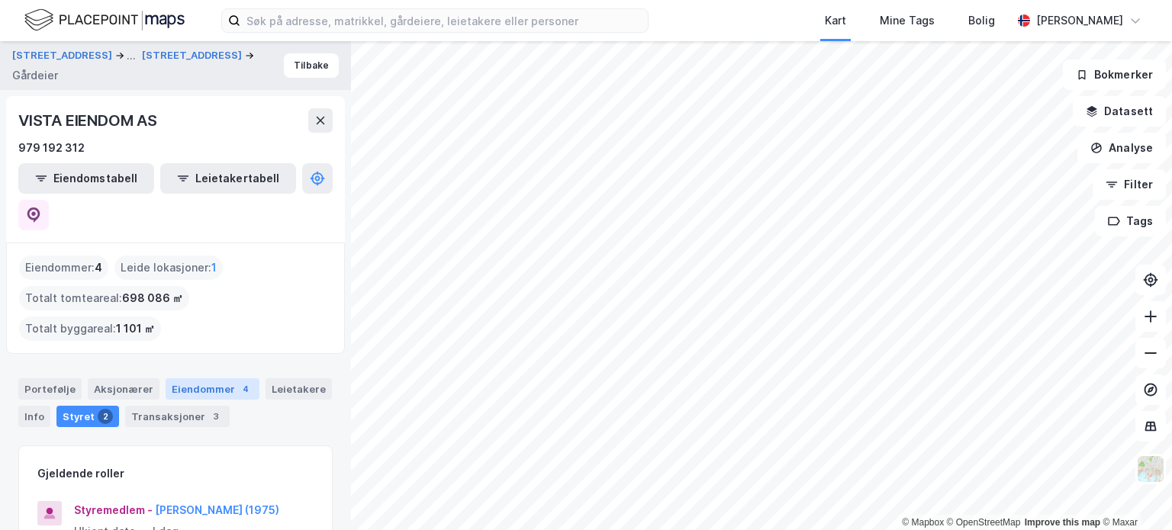
click at [238, 382] on div "4" at bounding box center [245, 389] width 15 height 15
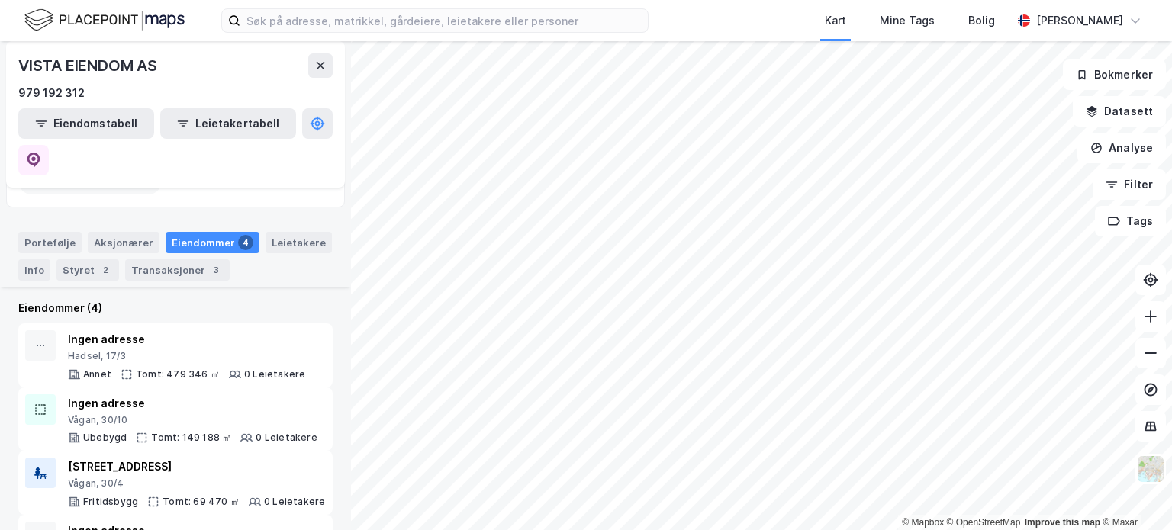
scroll to position [146, 0]
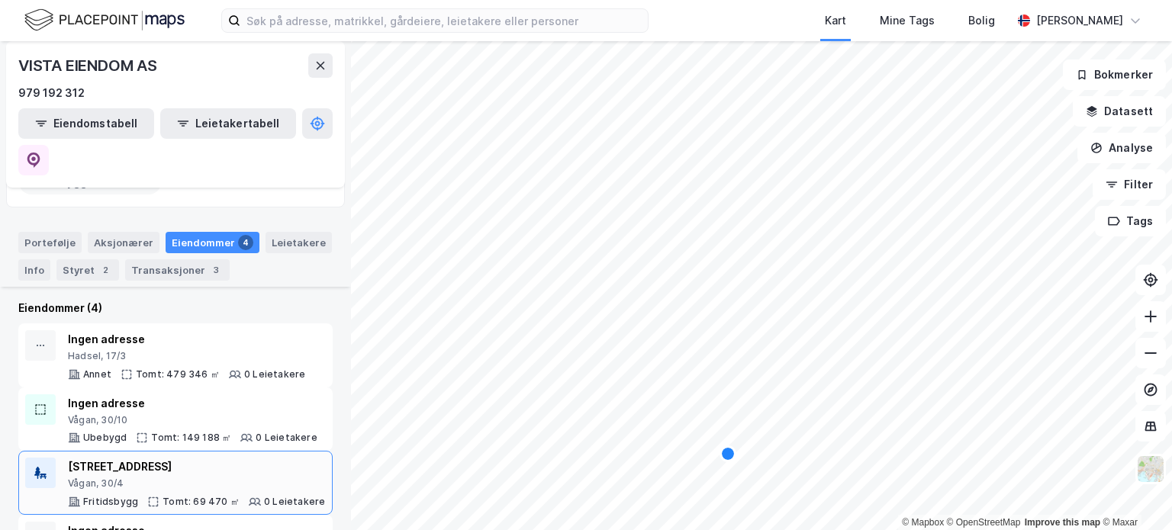
click at [214, 496] on div "Tomt: 69 470 ㎡" at bounding box center [201, 502] width 77 height 12
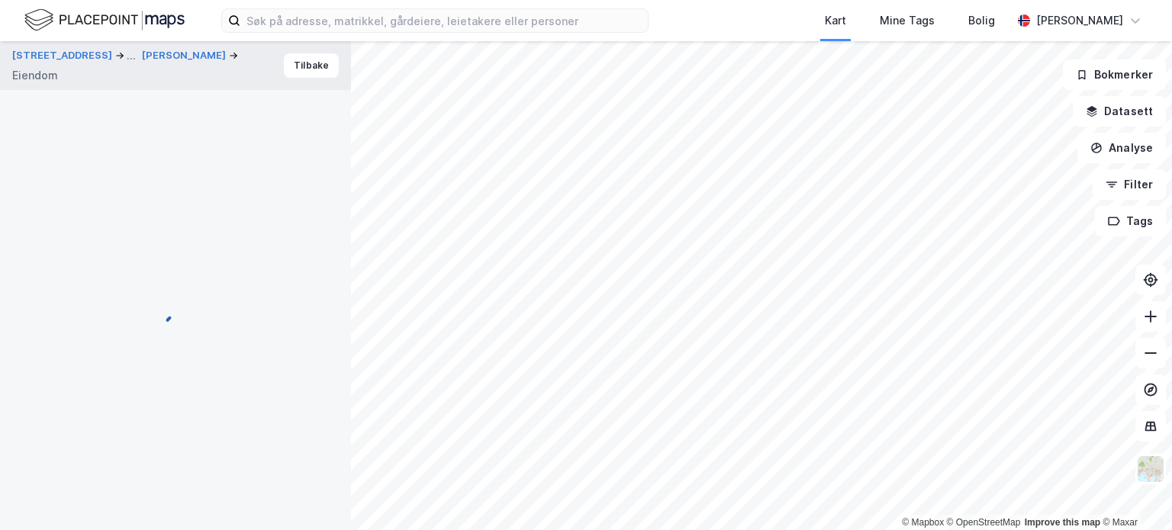
scroll to position [89, 0]
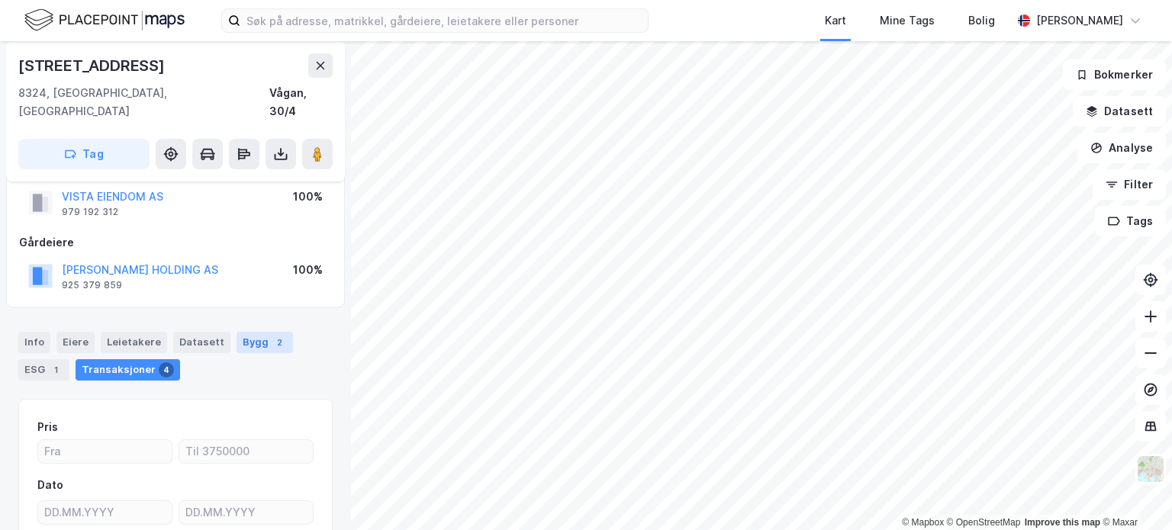
drag, startPoint x: 247, startPoint y: 311, endPoint x: 253, endPoint y: 322, distance: 12.6
click at [253, 322] on div "Info [PERSON_NAME] Datasett Bygg 2 ESG 1 Transaksjoner 4" at bounding box center [175, 350] width 351 height 73
click at [253, 332] on div "Bygg 2" at bounding box center [265, 342] width 56 height 21
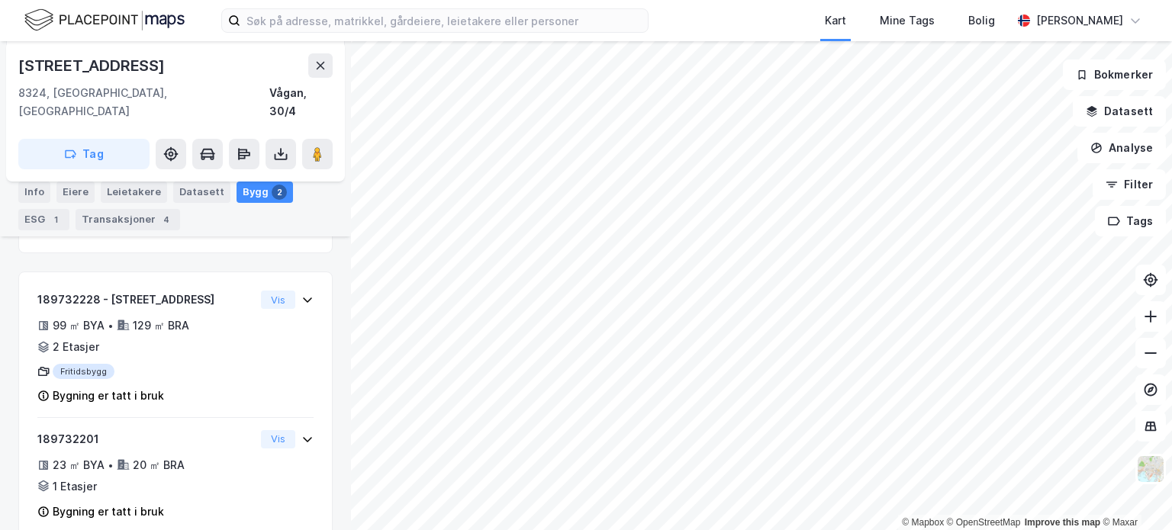
scroll to position [303, 0]
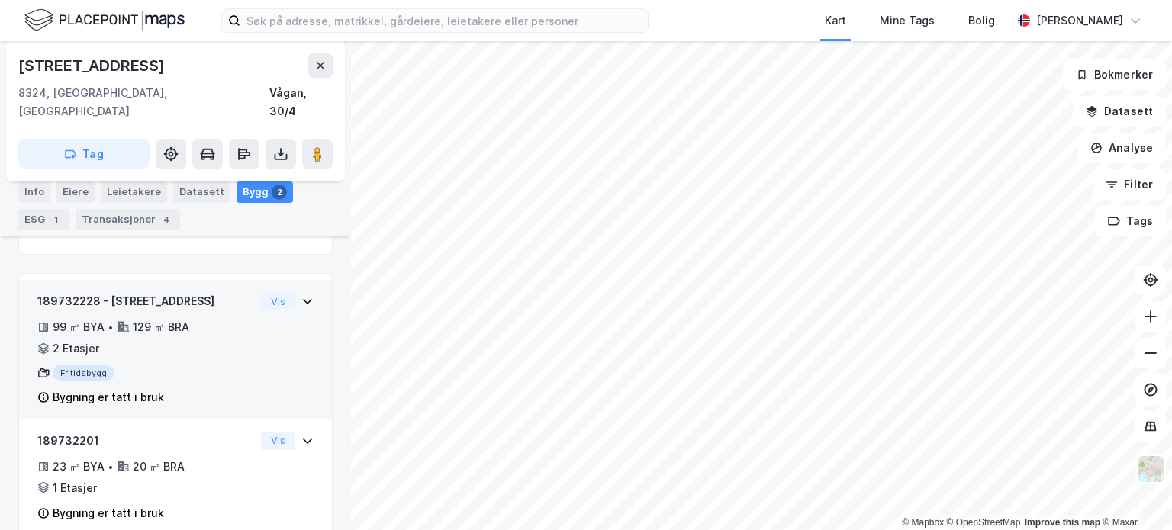
click at [269, 369] on div "189732228 - Digermulveien 419 99 ㎡ BYA • 129 ㎡ BRA • 2 Etasjer Fritidsbygg Bygn…" at bounding box center [175, 355] width 276 height 127
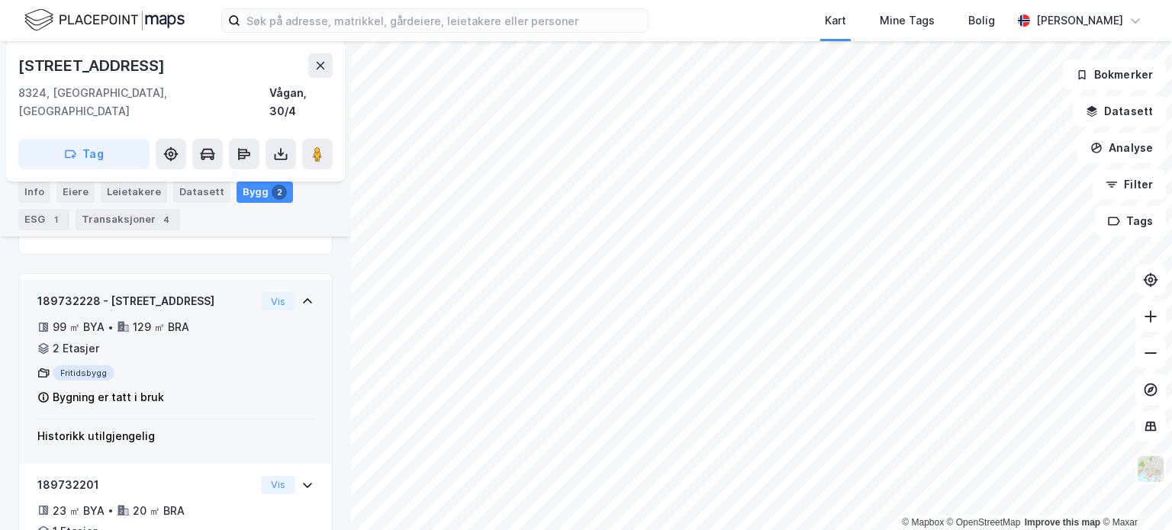
click at [269, 369] on div "189732228 - Digermulveien 419 99 ㎡ BYA • 129 ㎡ BRA • 2 Etasjer Fritidsbygg Bygn…" at bounding box center [175, 355] width 276 height 127
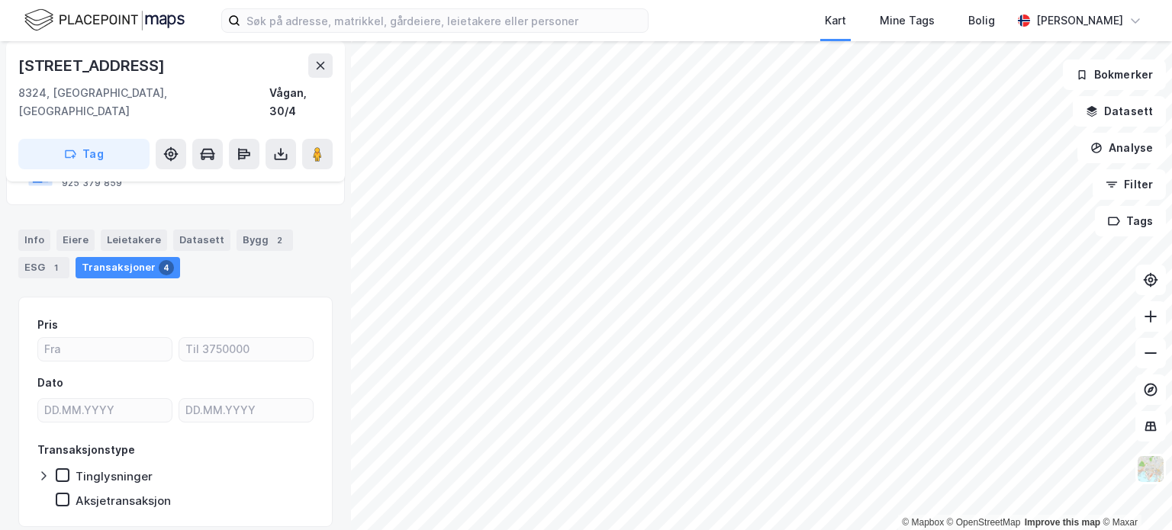
scroll to position [191, 0]
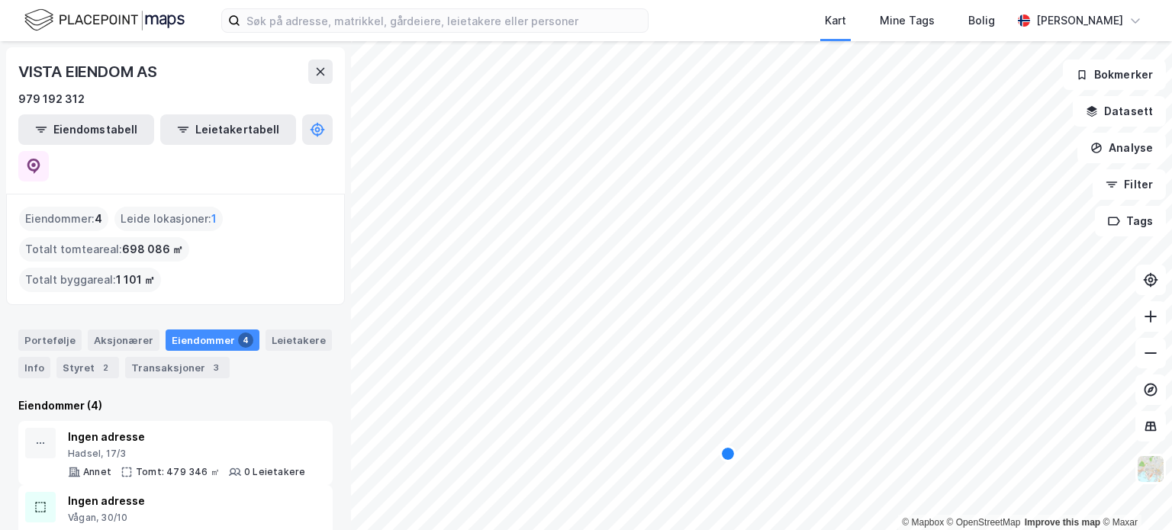
scroll to position [98, 0]
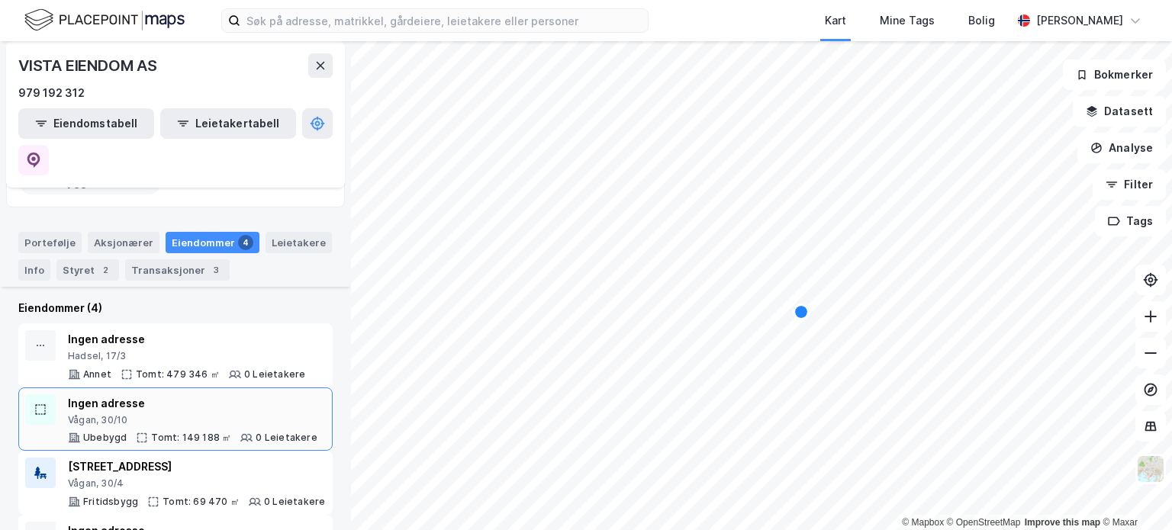
click at [256, 432] on div "0 Leietakere" at bounding box center [286, 438] width 61 height 12
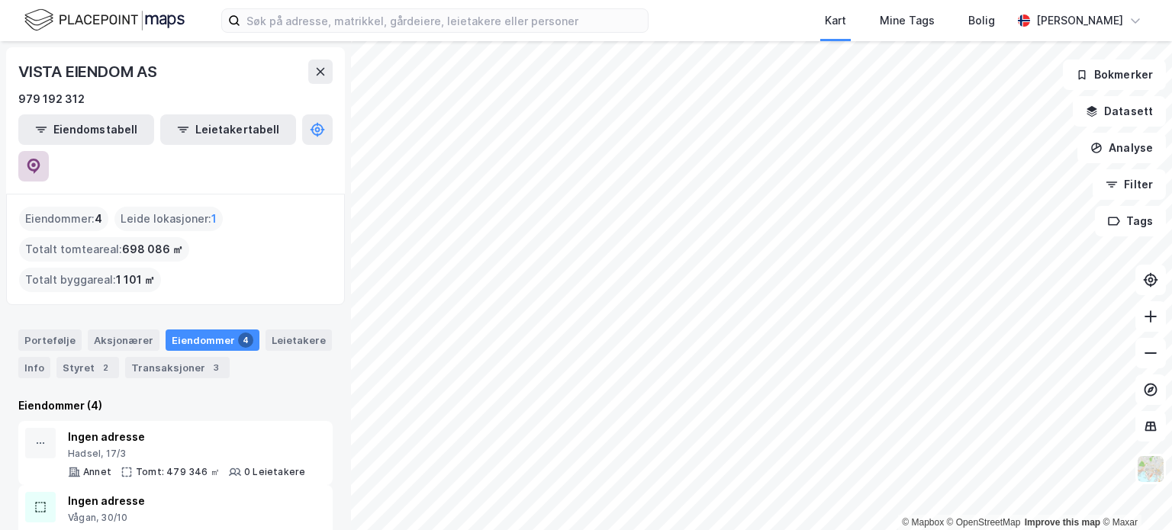
click at [49, 151] on button at bounding box center [33, 166] width 31 height 31
